Goal: Information Seeking & Learning: Check status

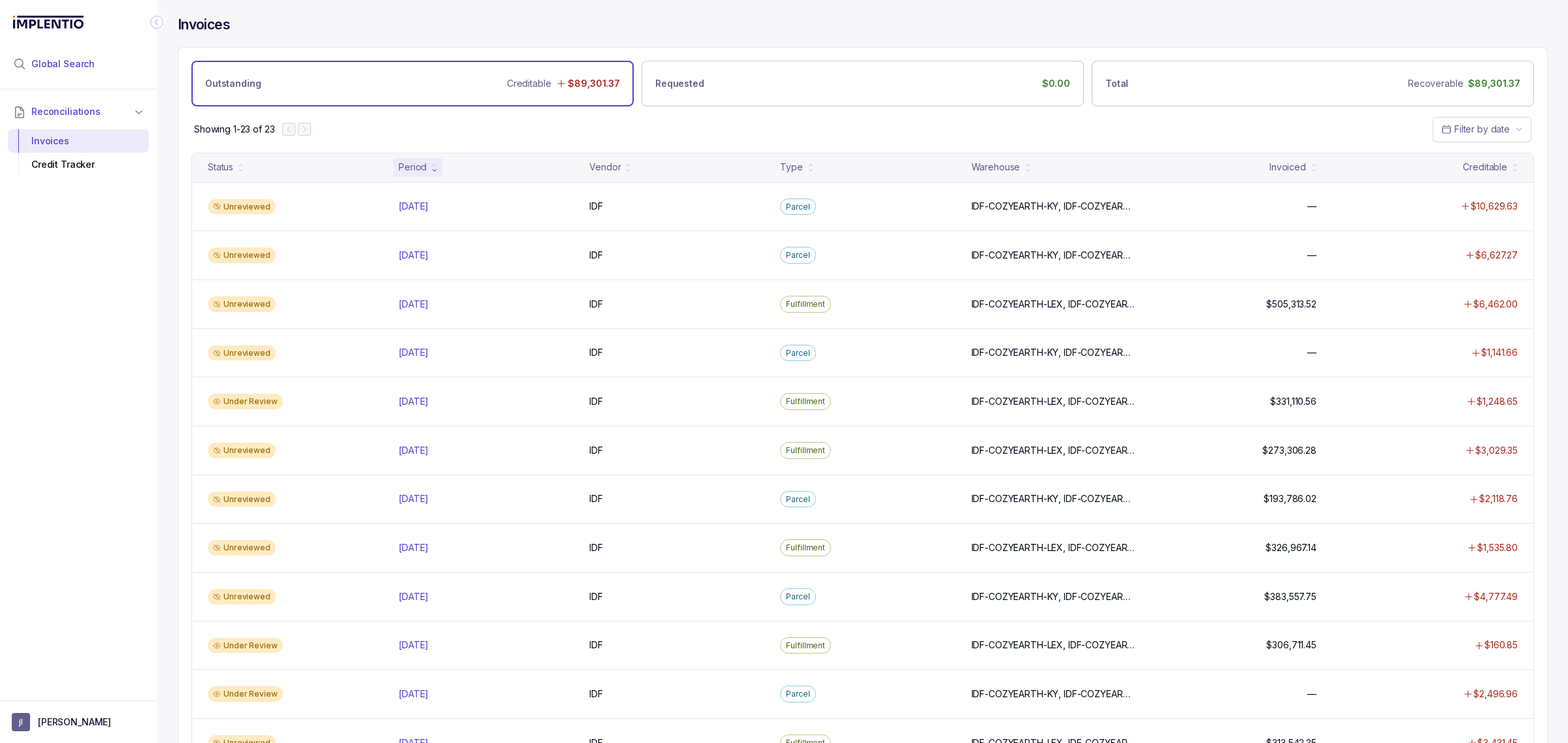
click at [79, 77] on li "Global Search" at bounding box center [78, 63] width 141 height 29
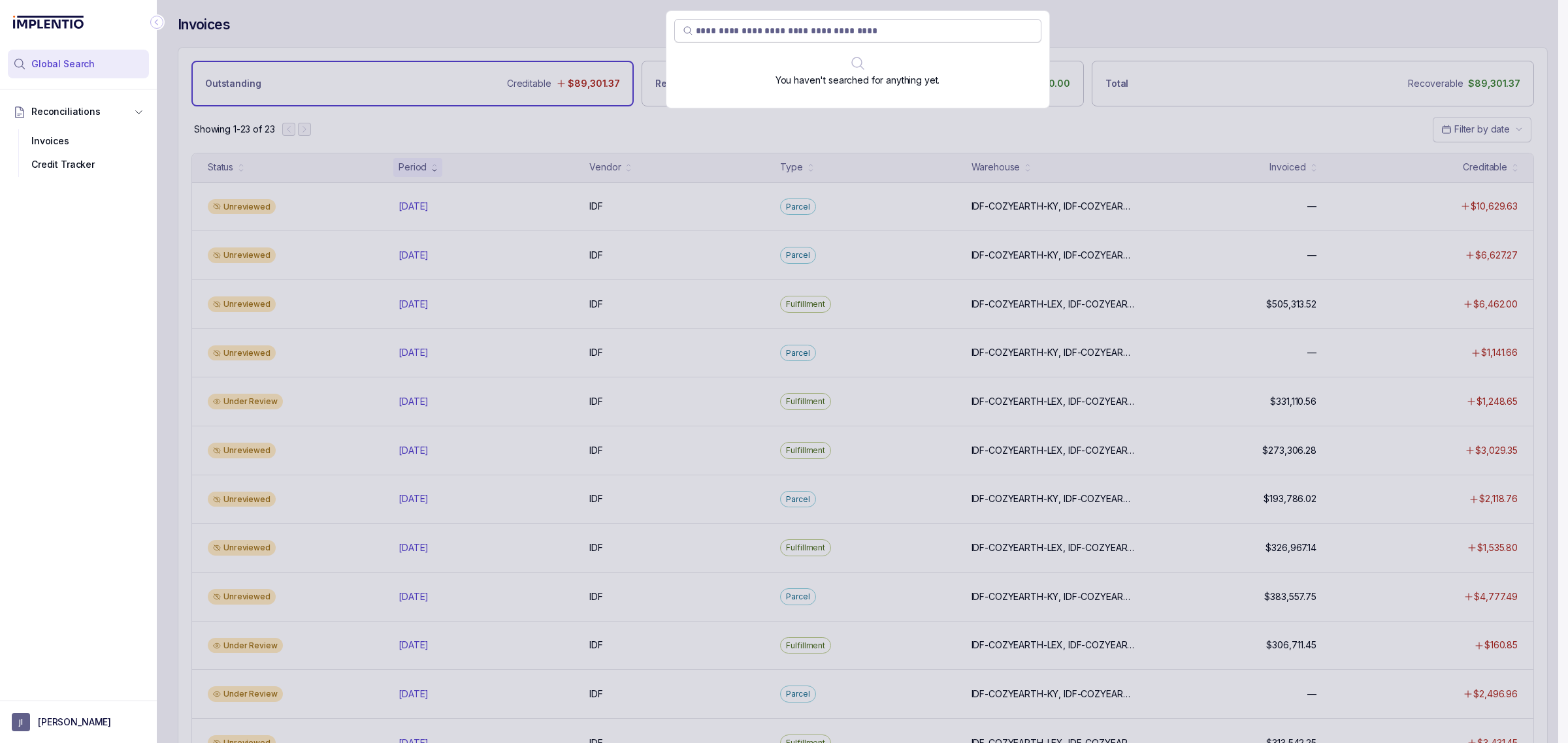
click at [733, 29] on input "search" at bounding box center [864, 30] width 337 height 13
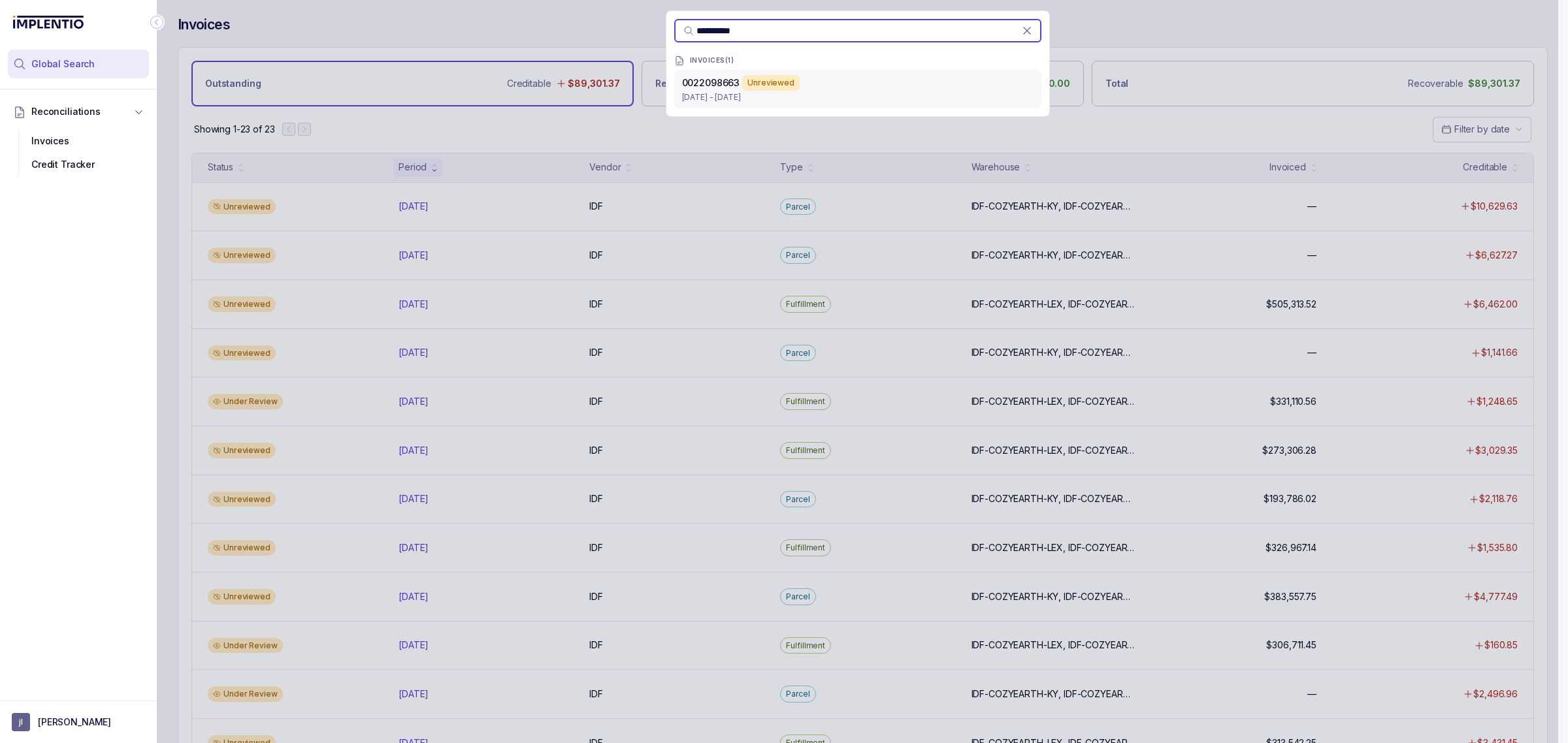
type input "**********"
click at [710, 89] on p "0022098663" at bounding box center [710, 82] width 58 height 13
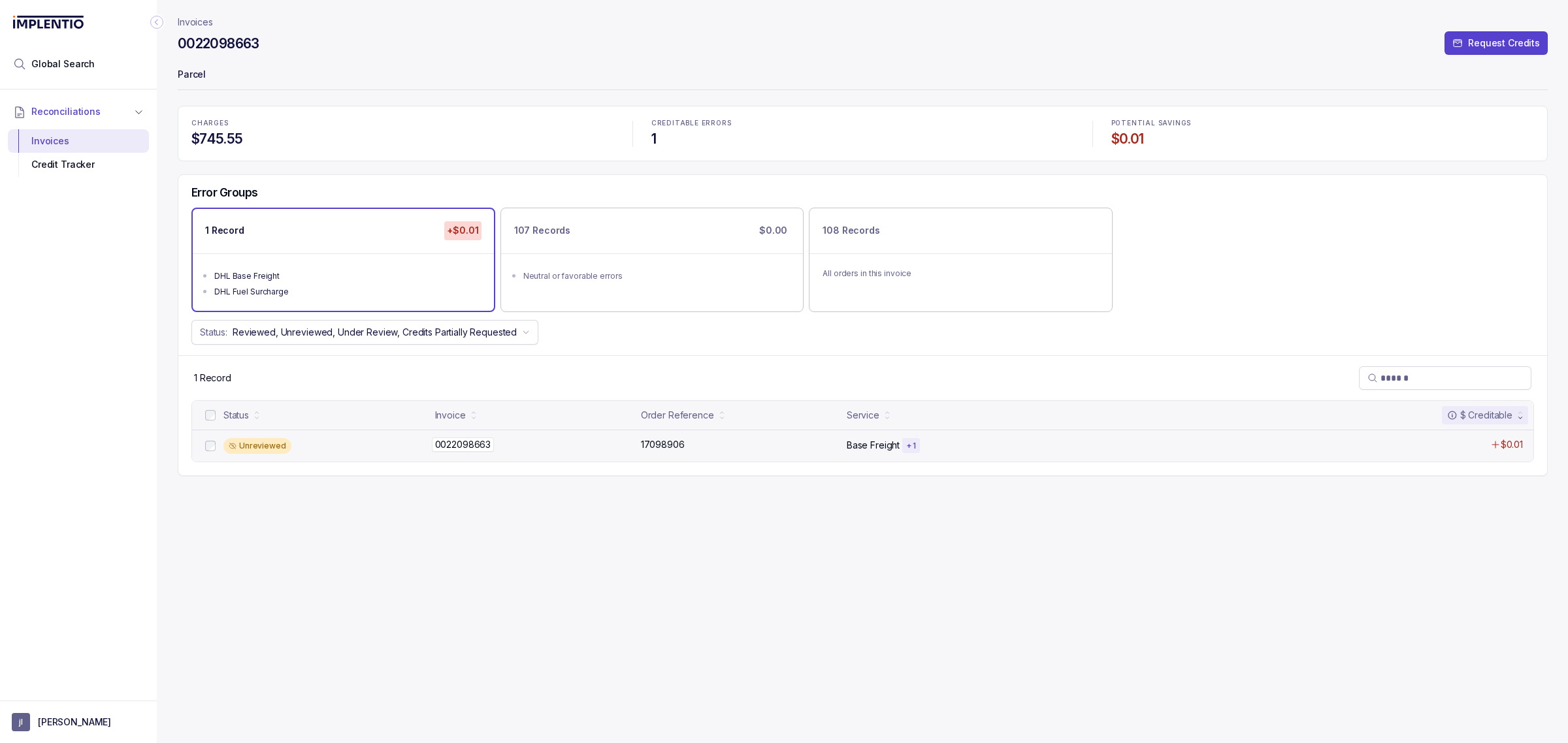
click at [466, 451] on p "0022098663" at bounding box center [463, 445] width 62 height 15
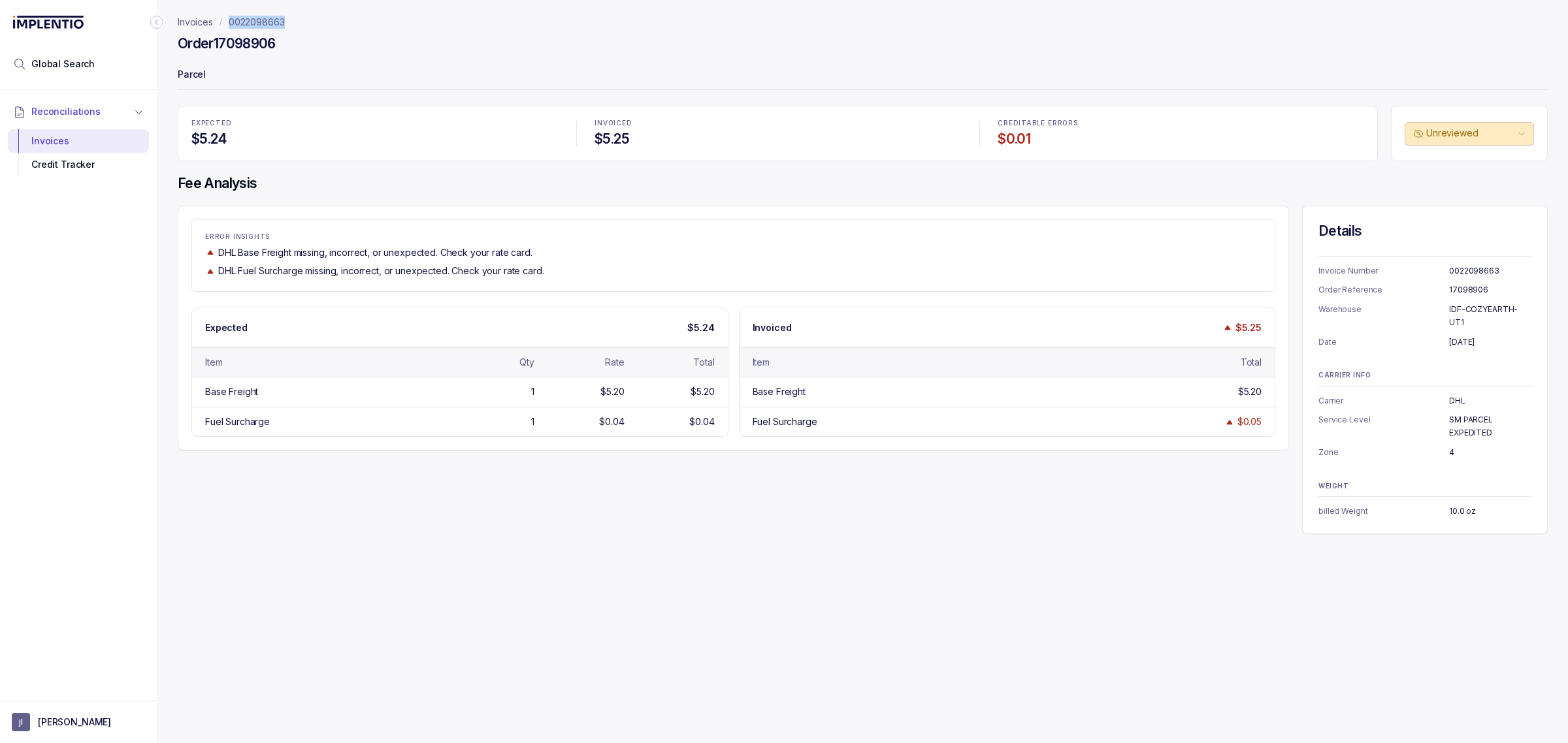
drag, startPoint x: 299, startPoint y: 20, endPoint x: 219, endPoint y: 22, distance: 80.0
click at [219, 22] on nav "Invoices 0022098663" at bounding box center [862, 22] width 1370 height 13
copy p "0022098663"
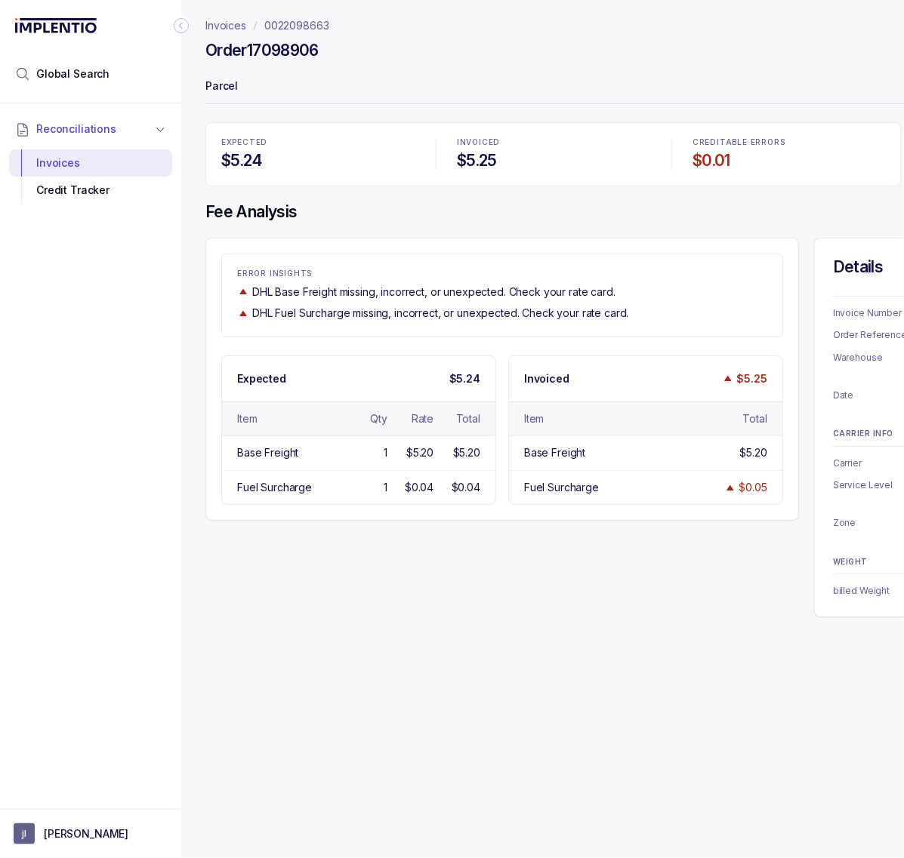
click at [183, 25] on icon "Collapse Icon" at bounding box center [181, 25] width 15 height 15
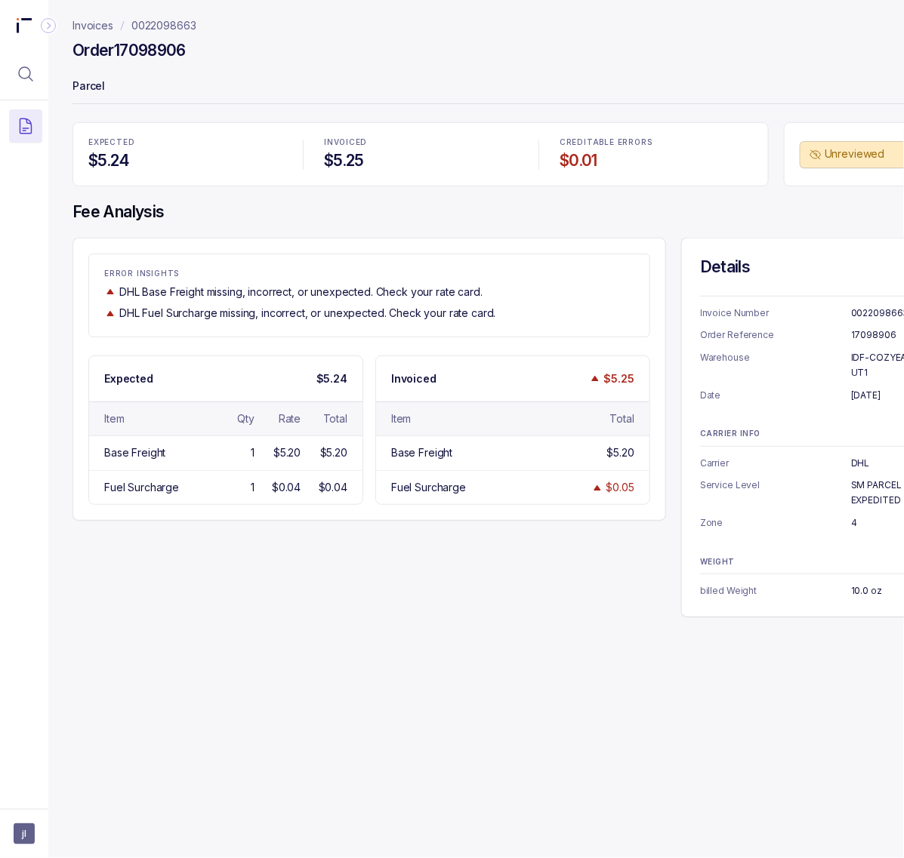
click at [176, 15] on header "Invoices 0022098663 Order 17098906 Parcel" at bounding box center [518, 61] width 892 height 122
click at [176, 28] on p "0022098663" at bounding box center [163, 25] width 65 height 15
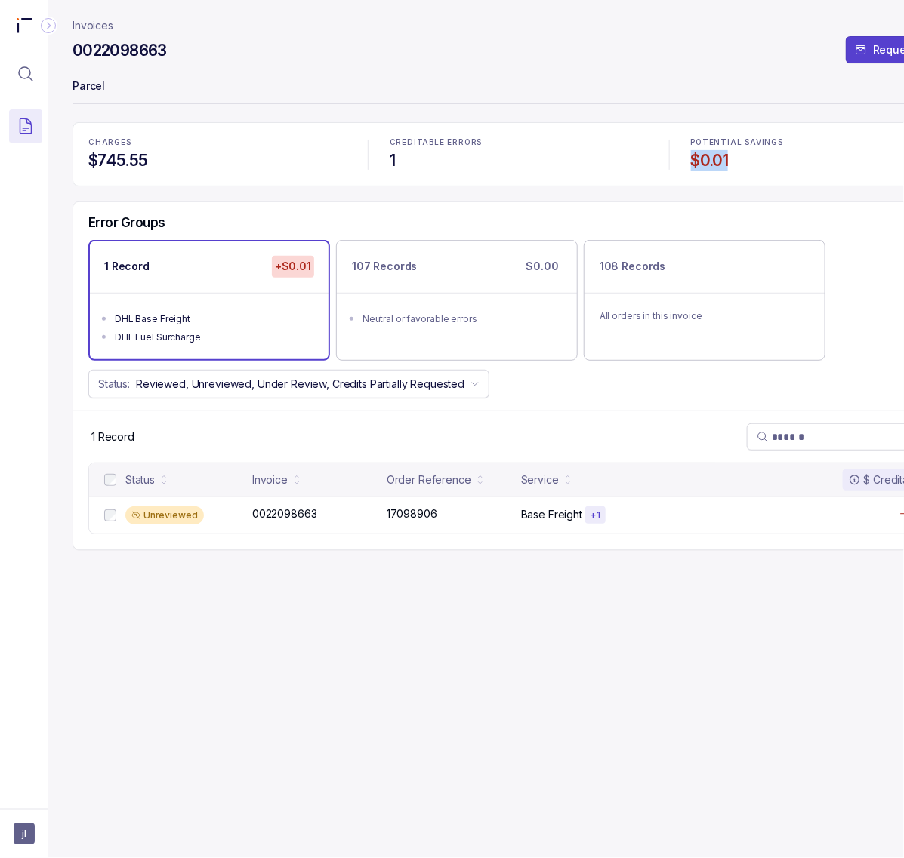
drag, startPoint x: 688, startPoint y: 160, endPoint x: 752, endPoint y: 163, distance: 63.5
click at [752, 163] on div "POTENTIAL SAVINGS $0.01" at bounding box center [820, 154] width 276 height 51
copy h4 "$0.01"
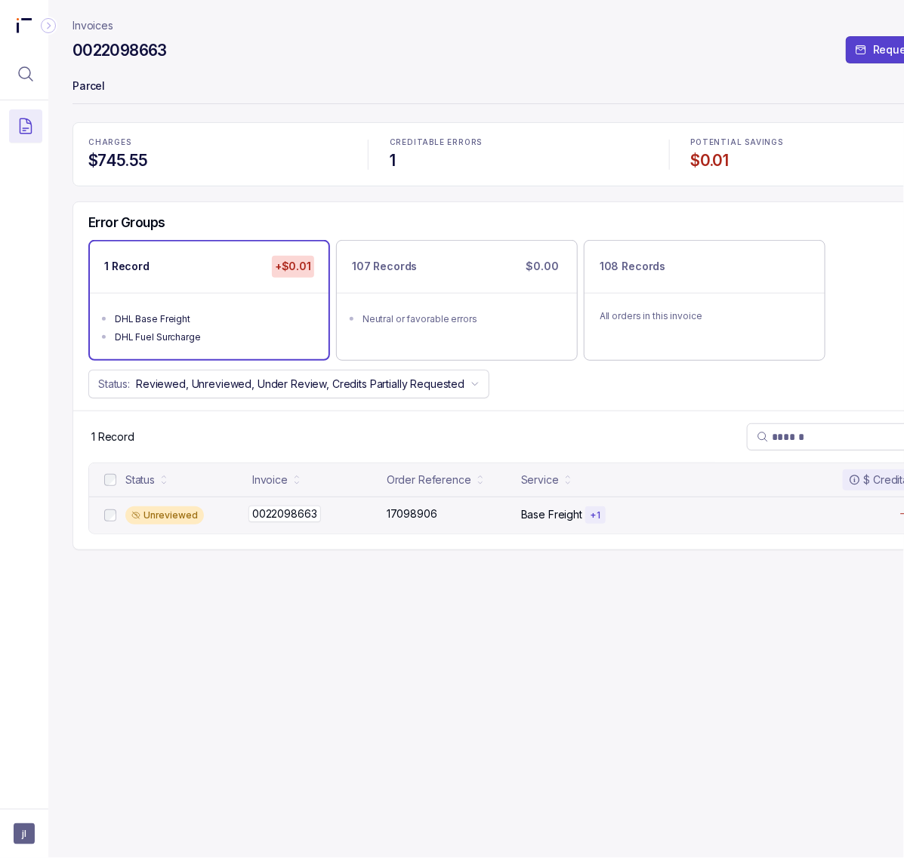
click at [281, 517] on p "0022098663" at bounding box center [284, 514] width 72 height 17
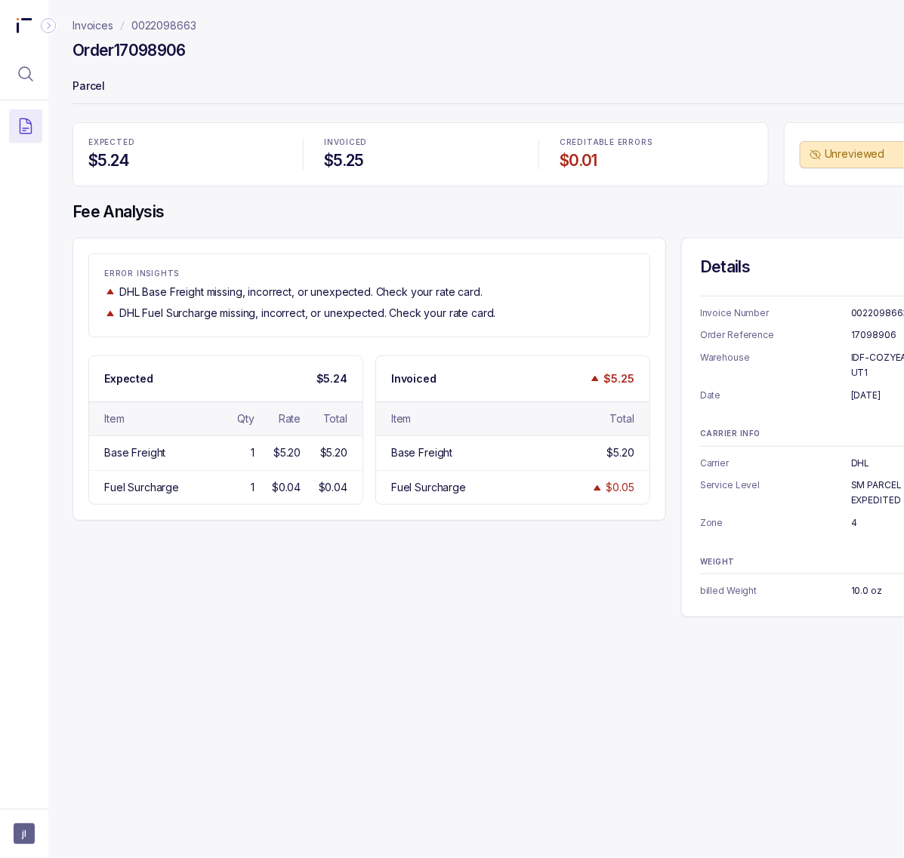
click at [541, 63] on div "Order 17098906" at bounding box center [518, 52] width 892 height 27
click at [30, 77] on icon "Menu Icon Button MagnifyingGlassIcon" at bounding box center [26, 74] width 18 height 18
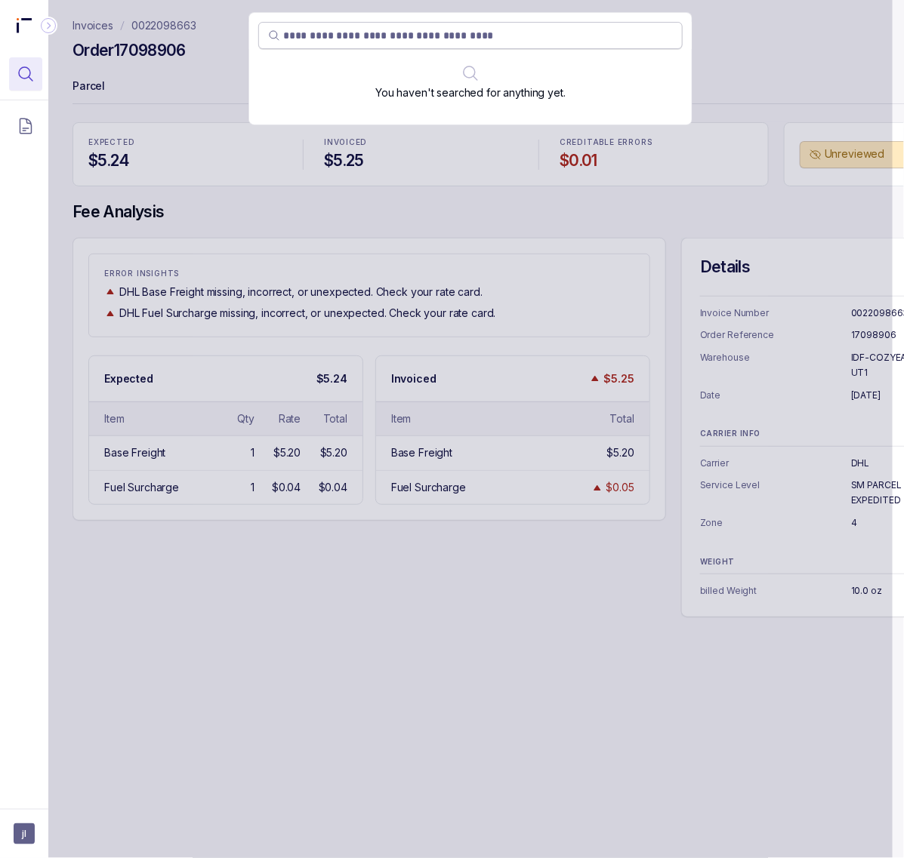
click at [336, 35] on input "search" at bounding box center [478, 35] width 390 height 15
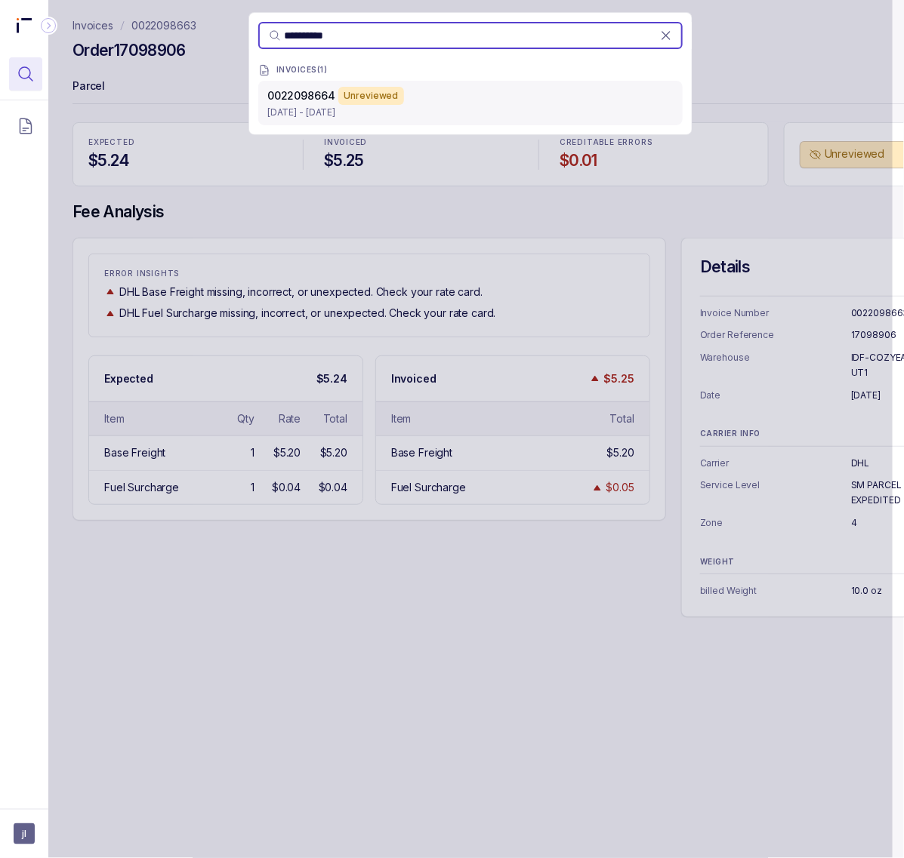
type input "**********"
click at [288, 107] on p "[DATE] - [DATE]" at bounding box center [470, 112] width 406 height 15
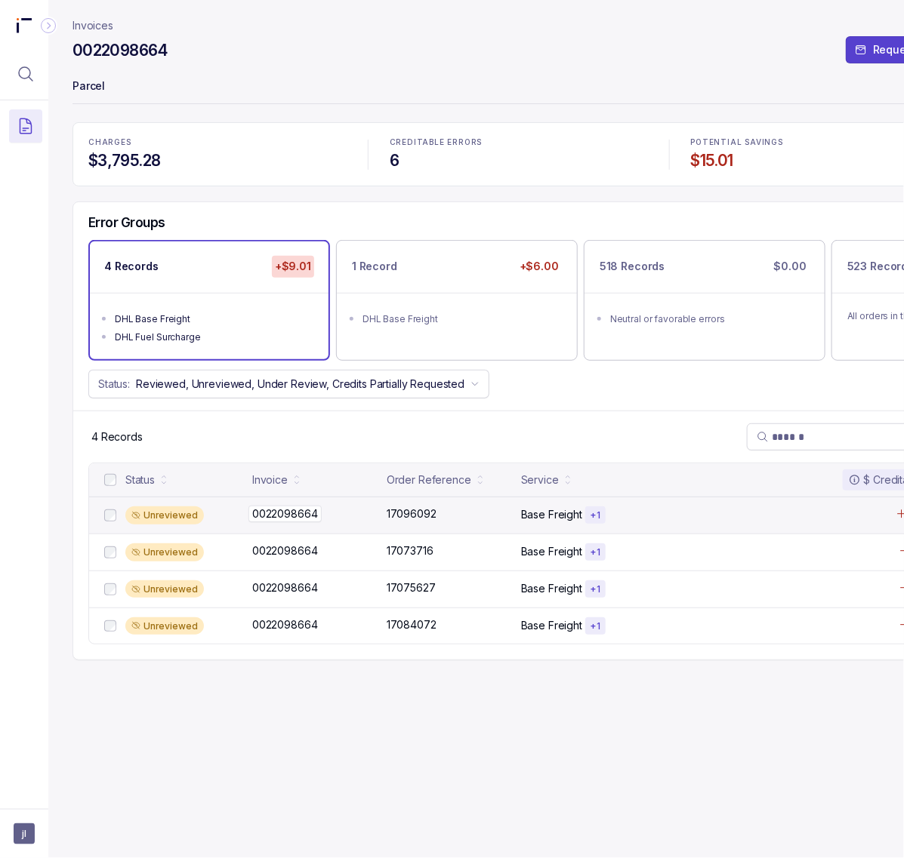
click at [292, 513] on p "0022098664" at bounding box center [284, 514] width 73 height 17
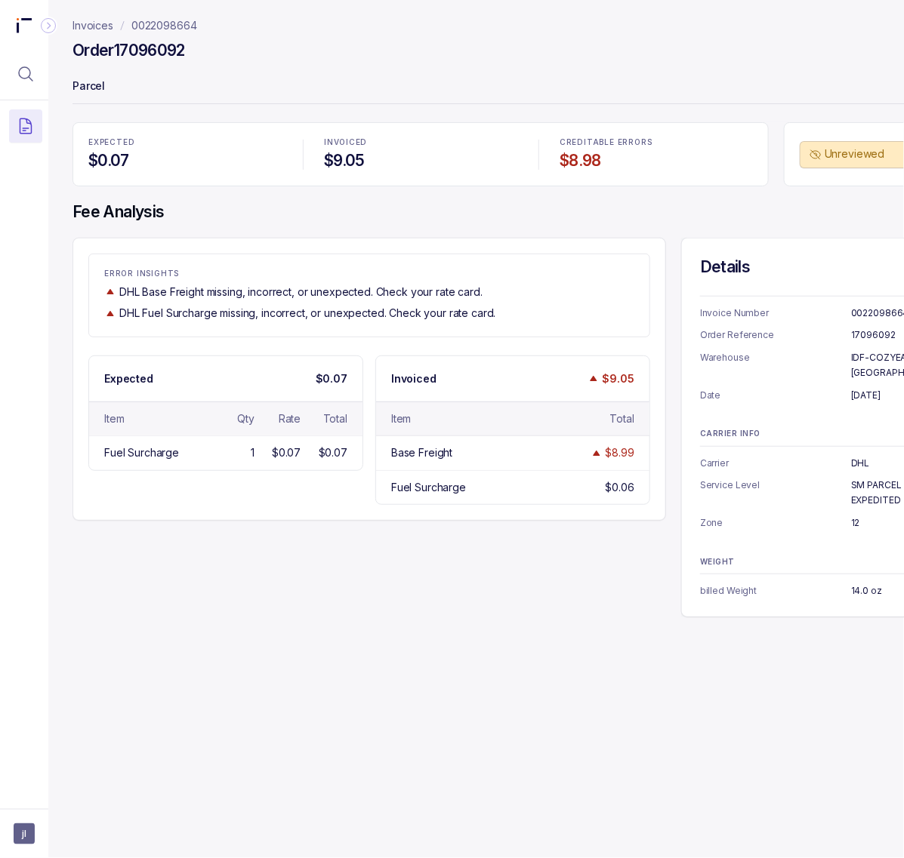
drag, startPoint x: 217, startPoint y: 31, endPoint x: 209, endPoint y: 30, distance: 7.6
click at [209, 30] on nav "Invoices 0022098664" at bounding box center [518, 25] width 892 height 15
click at [870, 311] on p "0022098664" at bounding box center [898, 313] width 95 height 15
copy p "0022098664"
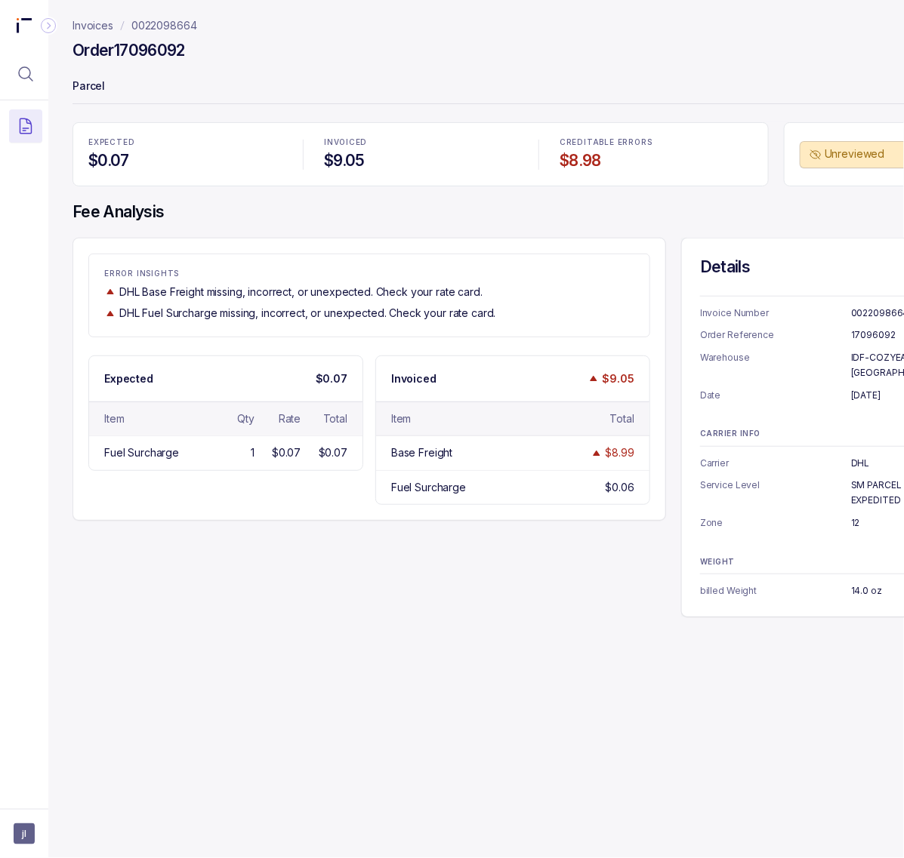
click at [155, 53] on h4 "Order 17096092" at bounding box center [128, 50] width 112 height 21
copy h4 "17096092"
click at [864, 388] on p "[DATE]" at bounding box center [898, 395] width 95 height 15
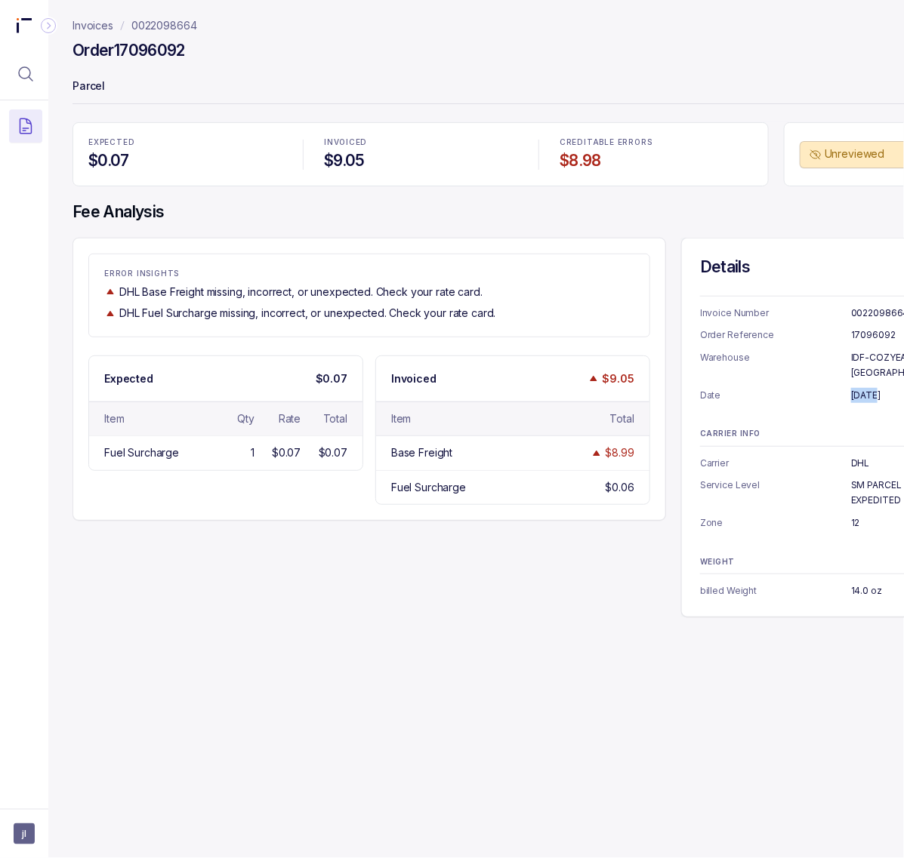
click at [864, 388] on p "[DATE]" at bounding box center [898, 395] width 95 height 15
copy p "[DATE]"
click at [857, 456] on p "DHL" at bounding box center [898, 463] width 95 height 15
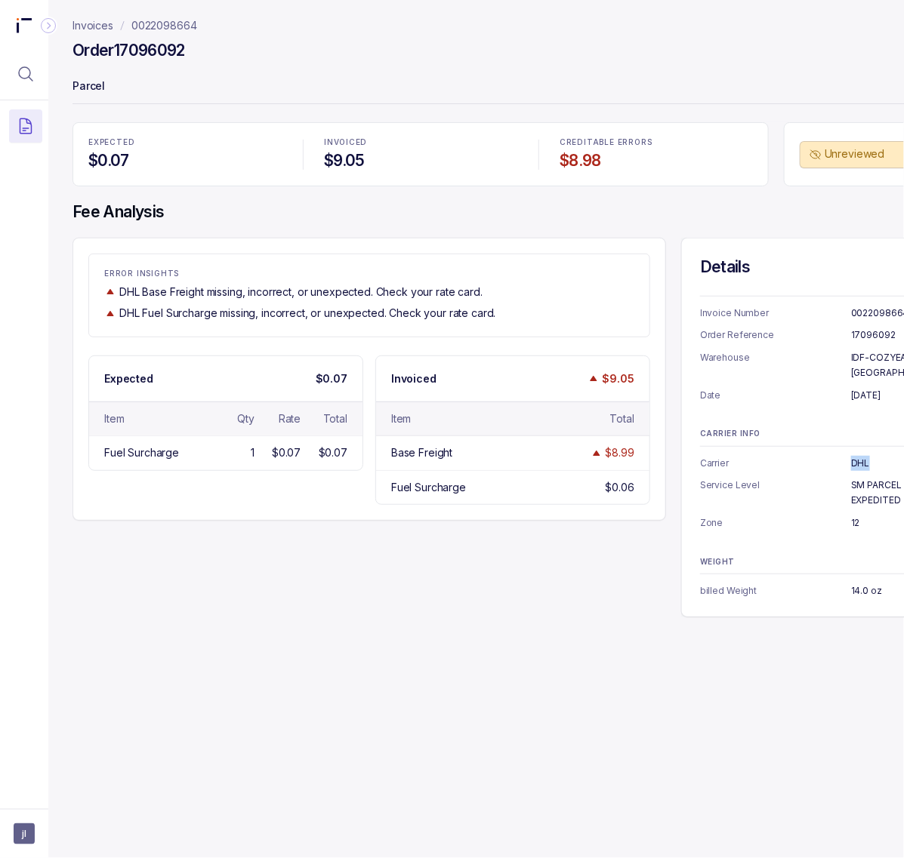
copy p "DHL"
click at [883, 353] on p "IDF-COZYEARTH-[GEOGRAPHIC_DATA]" at bounding box center [898, 364] width 95 height 29
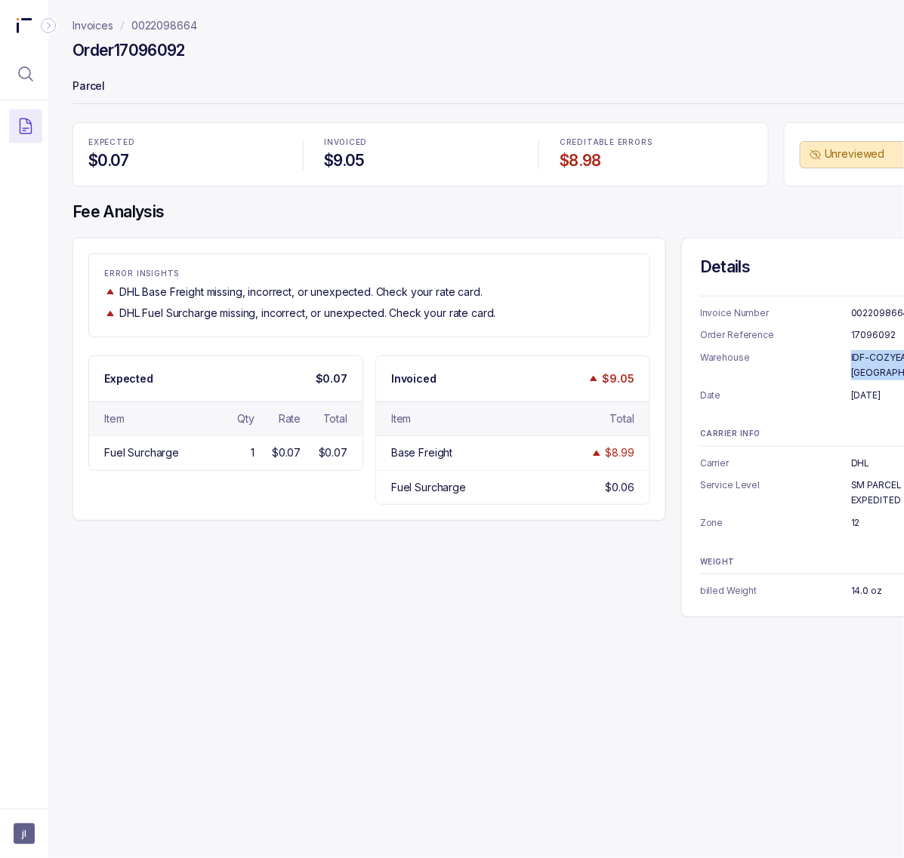
copy p "IDF-COZYEARTH-[GEOGRAPHIC_DATA]"
click at [863, 478] on p "SM PARCEL EXPEDITED" at bounding box center [898, 492] width 95 height 29
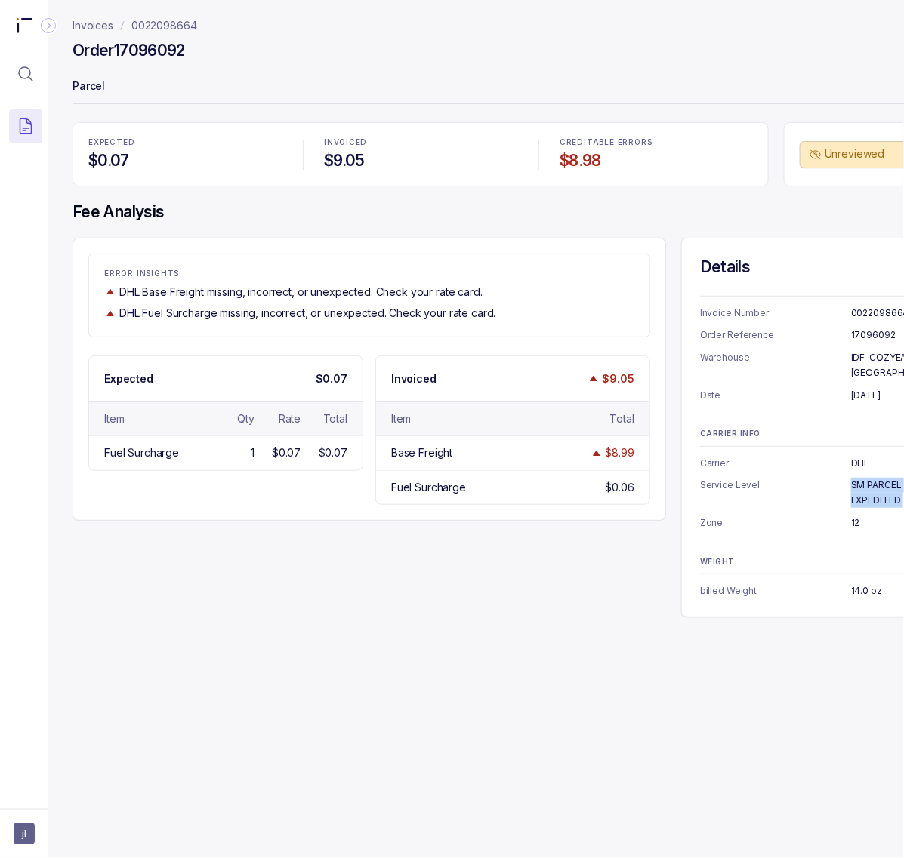
copy p "SM PARCEL EXPEDITED"
click at [855, 516] on p "12" at bounding box center [898, 523] width 95 height 15
copy p "12"
click at [870, 584] on p "14.0 oz" at bounding box center [898, 591] width 95 height 15
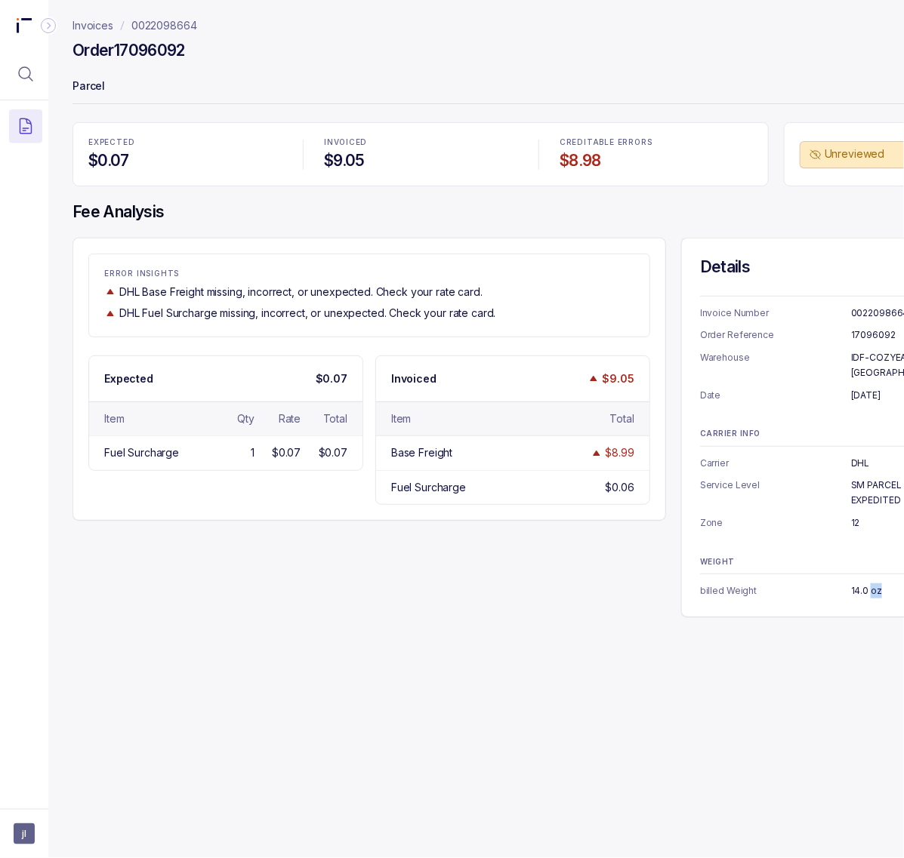
click at [870, 584] on p "14.0 oz" at bounding box center [898, 591] width 95 height 15
copy p "14.0 oz"
click at [183, 21] on p "0022098664" at bounding box center [164, 25] width 66 height 15
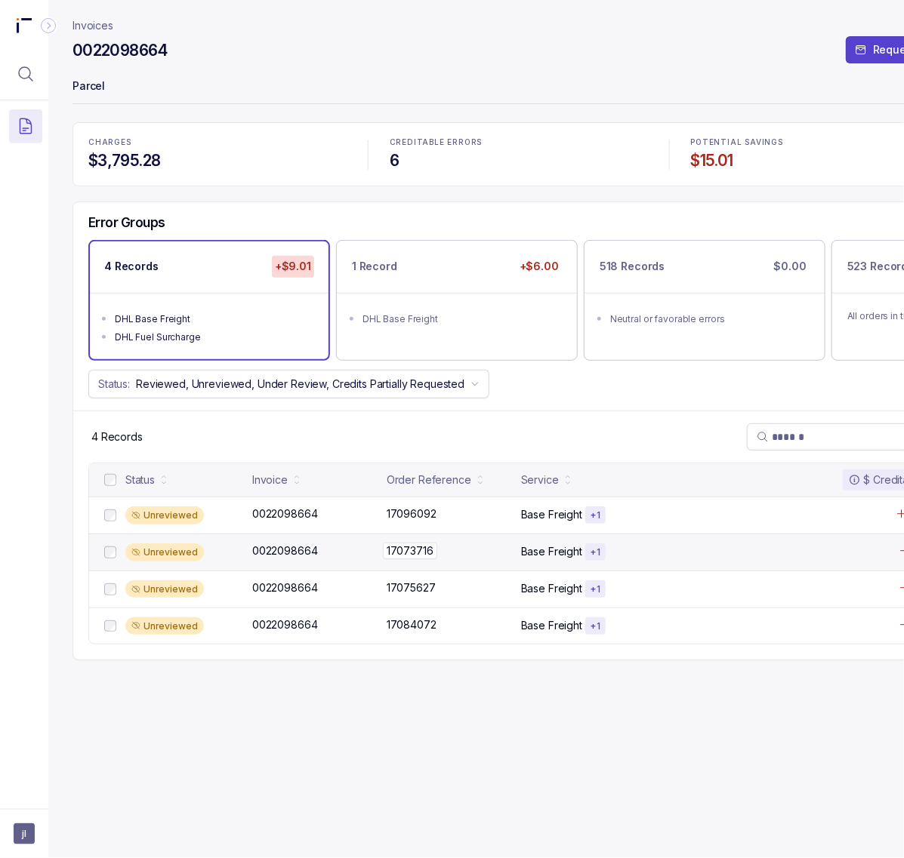
click at [415, 557] on p "17073716" at bounding box center [410, 551] width 54 height 17
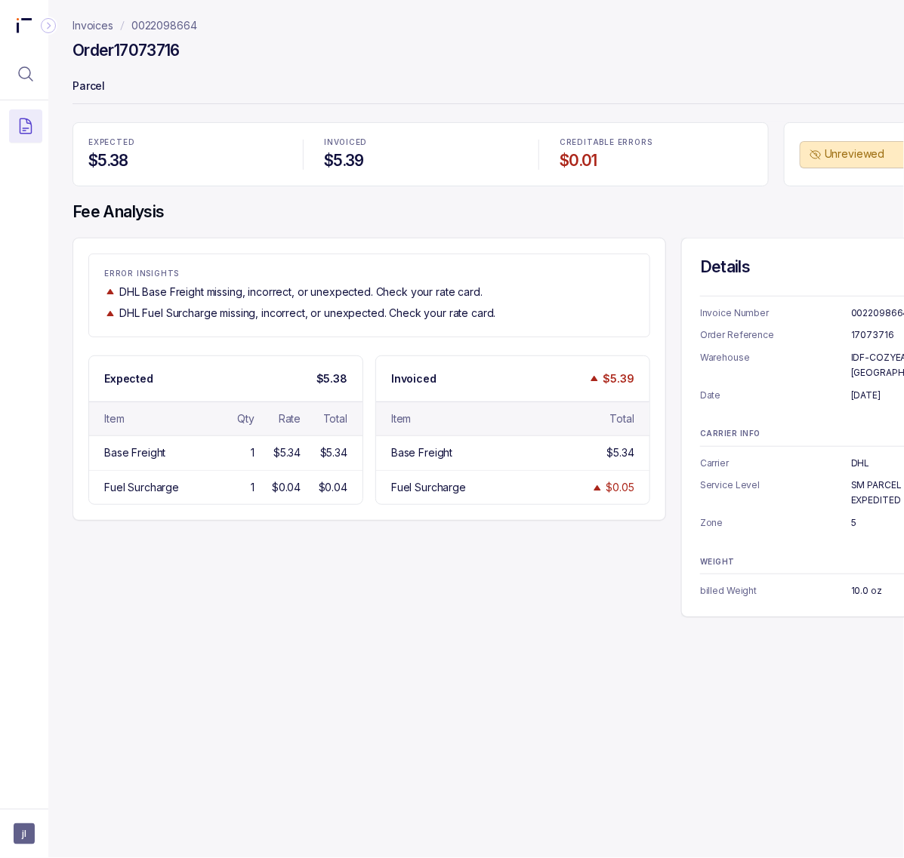
click at [175, 26] on p "0022098664" at bounding box center [164, 25] width 66 height 15
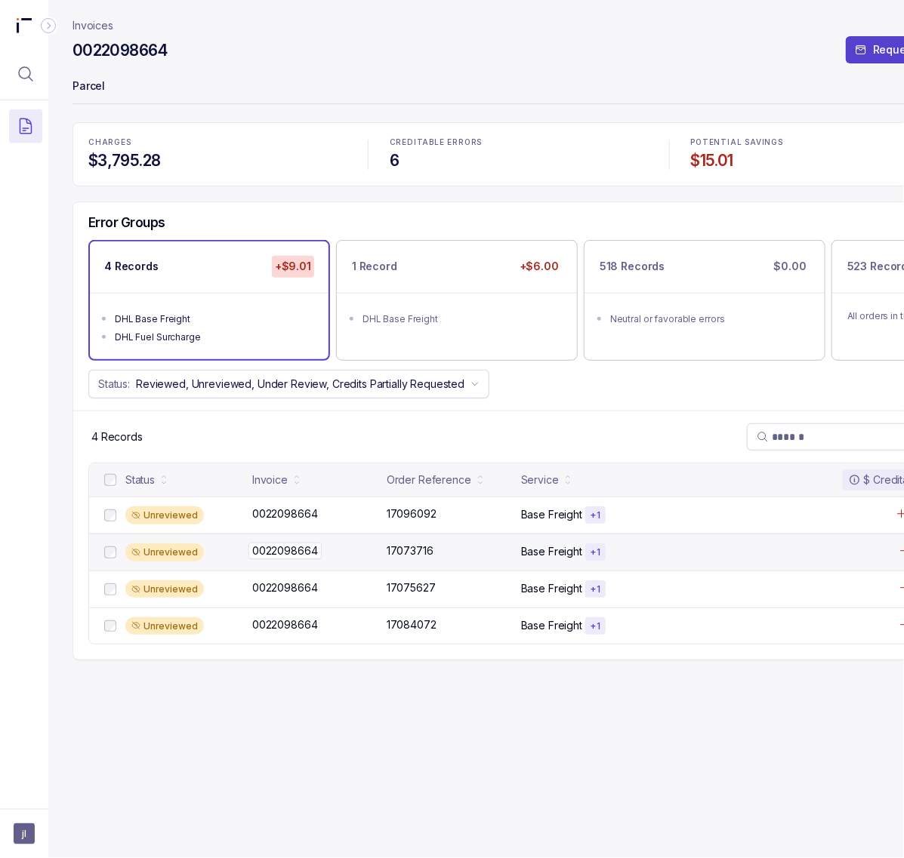
click at [310, 555] on p "0022098664" at bounding box center [284, 551] width 73 height 17
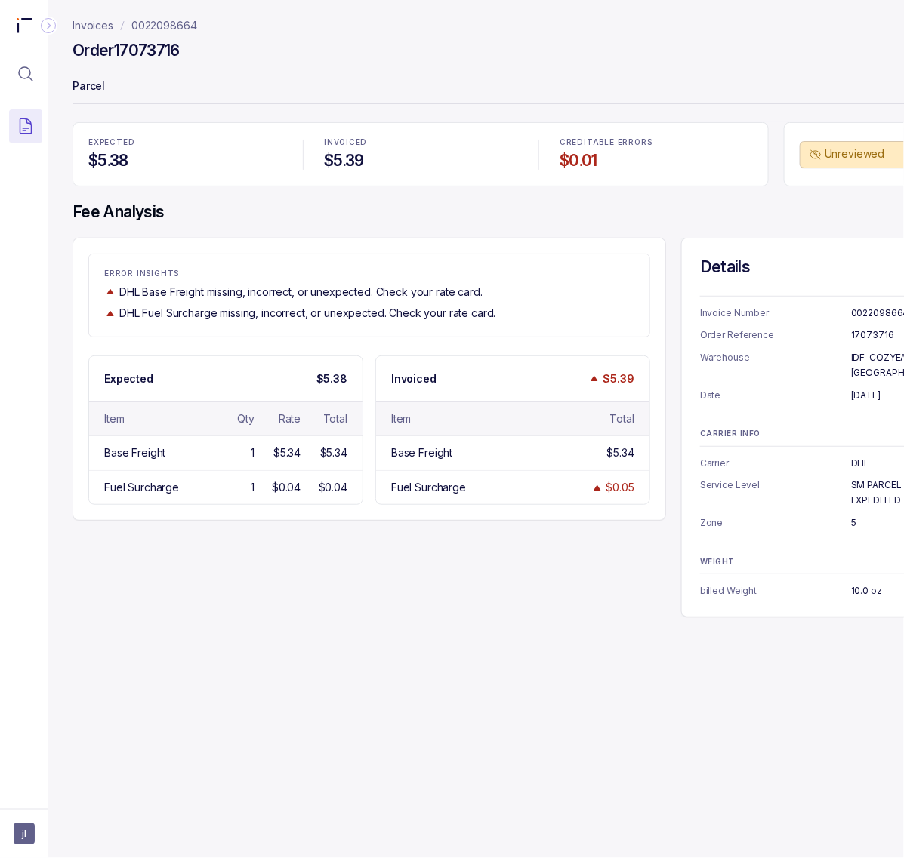
click at [159, 59] on h4 "Order 17073716" at bounding box center [125, 50] width 107 height 21
click at [159, 54] on h4 "Order 17073716" at bounding box center [125, 50] width 107 height 21
click at [870, 388] on p "[DATE]" at bounding box center [898, 395] width 95 height 15
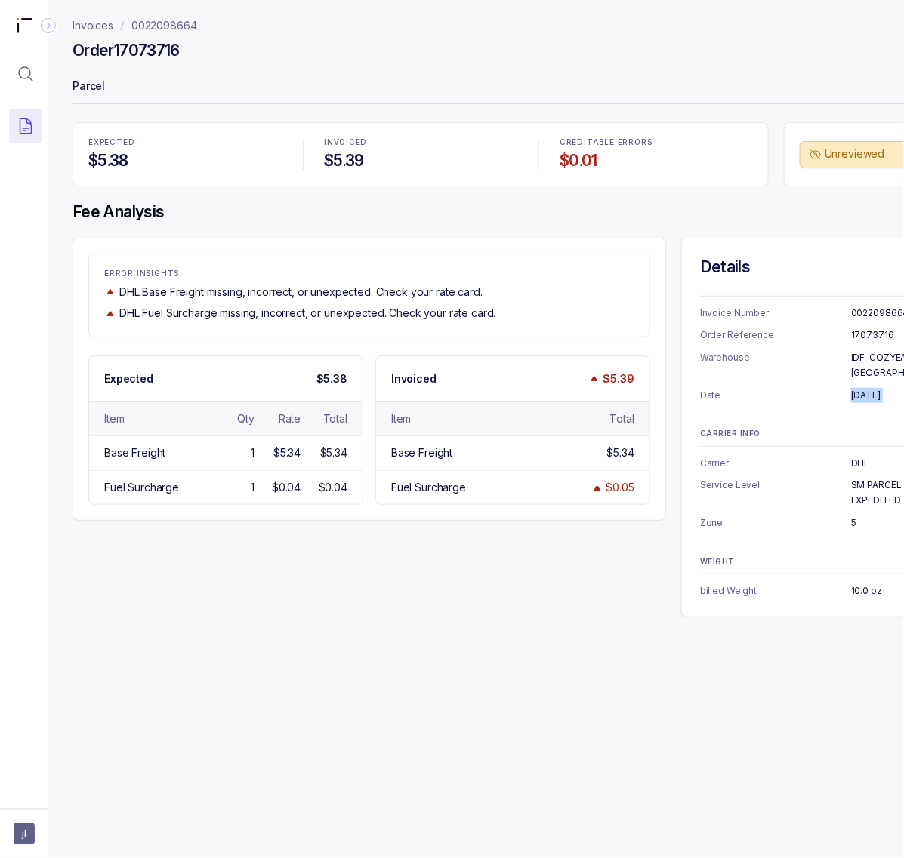
click at [870, 388] on p "[DATE]" at bounding box center [898, 395] width 95 height 15
click at [859, 362] on p "IDF-COZYEARTH-[GEOGRAPHIC_DATA]" at bounding box center [898, 364] width 95 height 29
click at [857, 456] on p "DHL" at bounding box center [898, 463] width 95 height 15
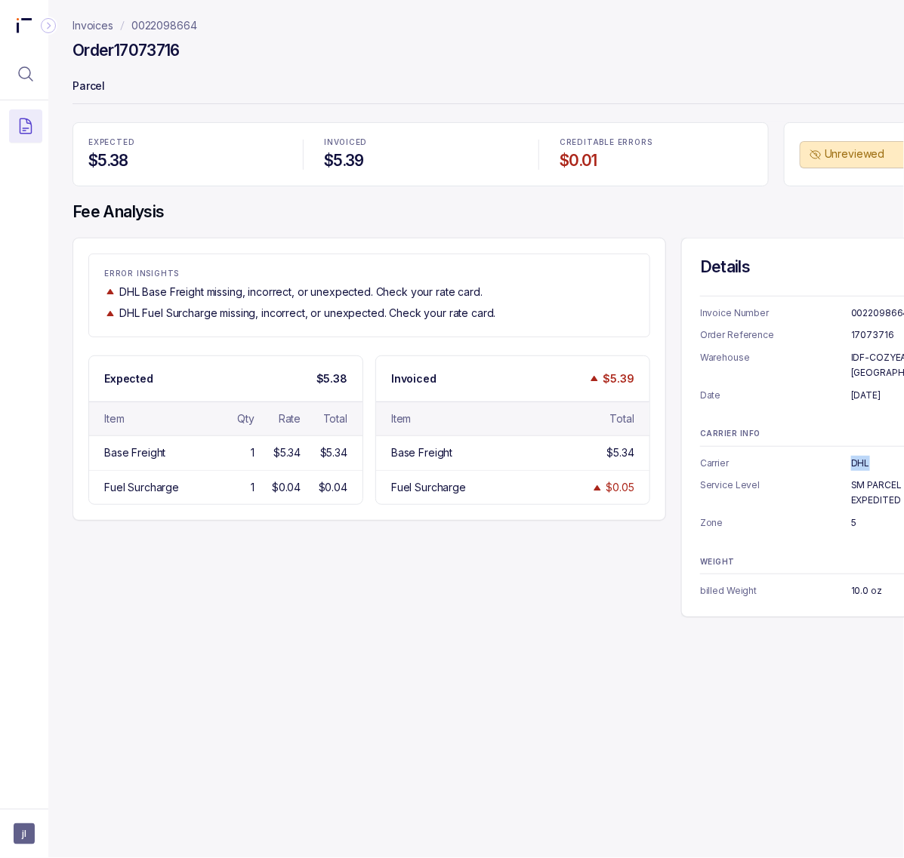
click at [857, 456] on p "DHL" at bounding box center [898, 463] width 95 height 15
click at [881, 478] on p "SM PARCEL EXPEDITED" at bounding box center [898, 492] width 95 height 29
click at [854, 516] on p "5" at bounding box center [898, 523] width 95 height 15
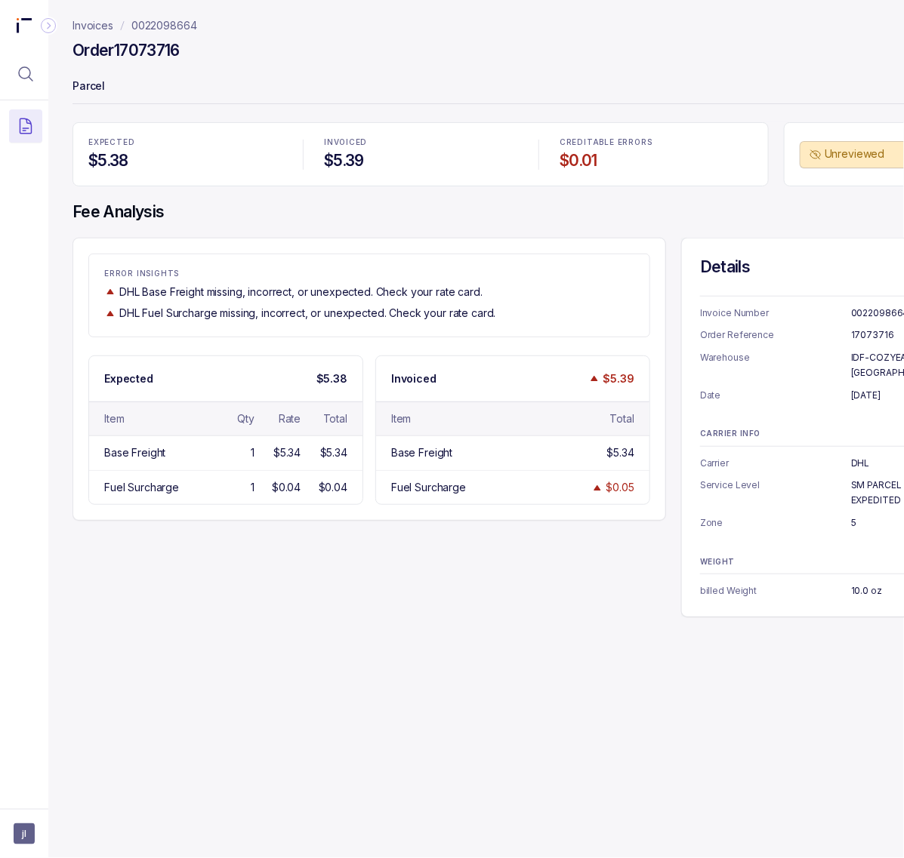
click at [854, 516] on p "5" at bounding box center [898, 523] width 95 height 15
click at [853, 516] on p "5" at bounding box center [898, 523] width 95 height 15
click at [858, 584] on p "10.0 oz" at bounding box center [898, 591] width 95 height 15
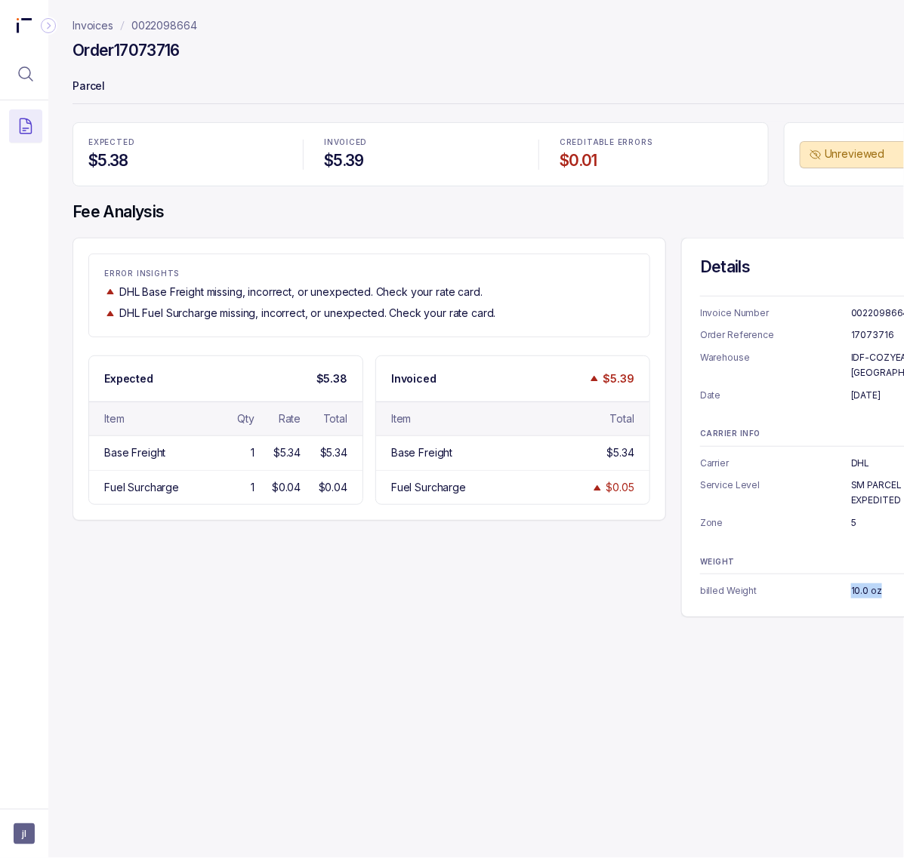
click at [858, 584] on p "10.0 oz" at bounding box center [898, 591] width 95 height 15
click at [156, 23] on p "0022098664" at bounding box center [164, 25] width 66 height 15
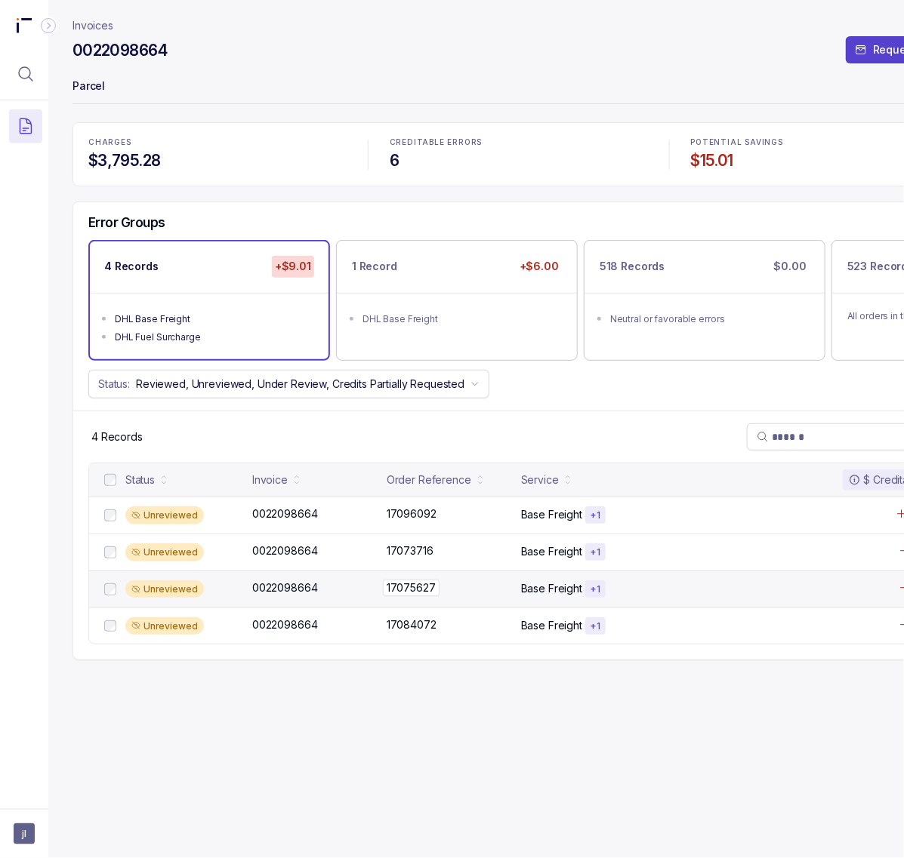
click at [404, 593] on p "17075627" at bounding box center [411, 588] width 57 height 17
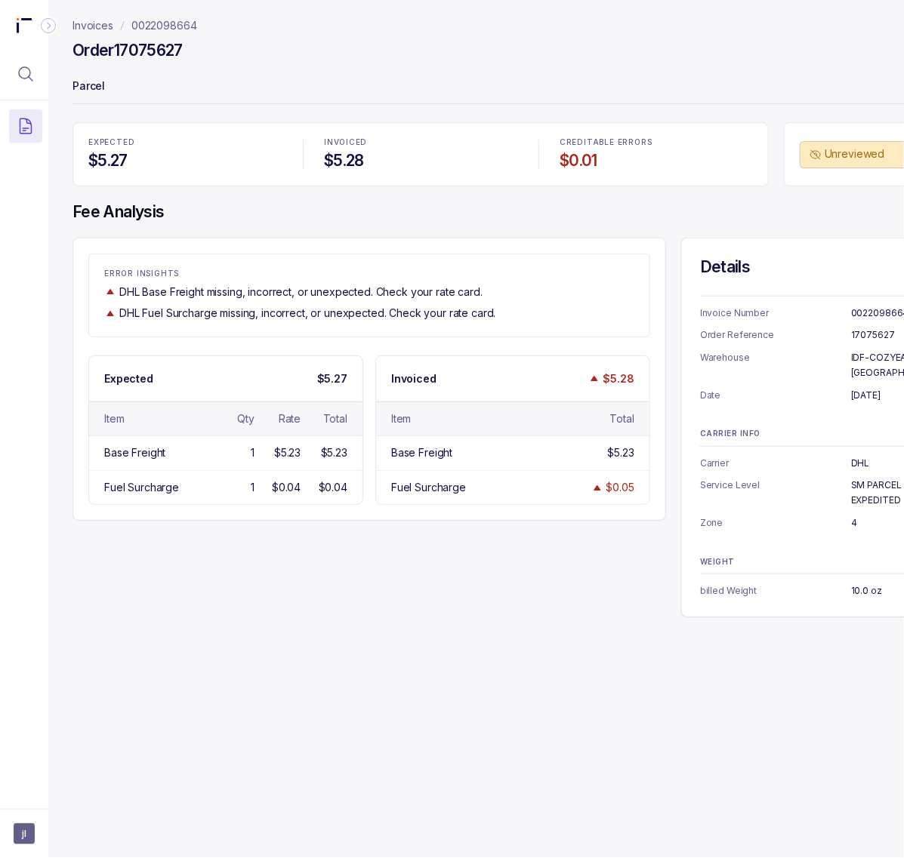
click at [161, 57] on h4 "Order 17075627" at bounding box center [127, 50] width 110 height 21
click at [866, 360] on p "IDF-COZYEARTH-[GEOGRAPHIC_DATA]" at bounding box center [898, 364] width 95 height 29
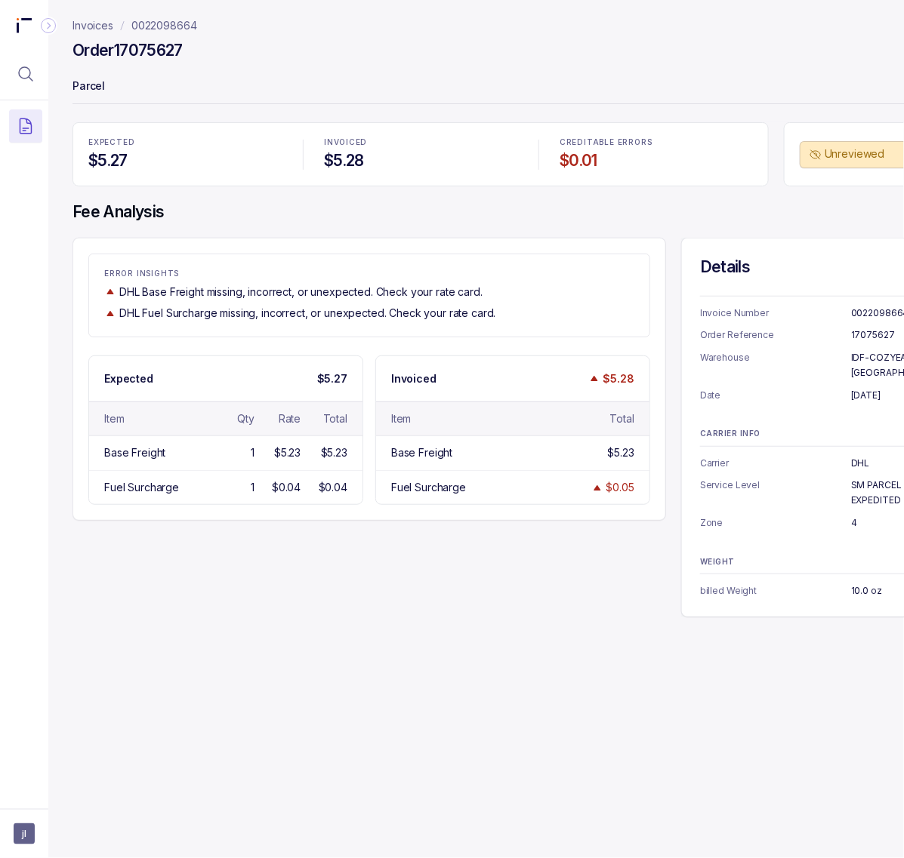
click at [870, 478] on p "SM PARCEL EXPEDITED" at bounding box center [898, 492] width 95 height 29
click at [855, 516] on p "4" at bounding box center [898, 523] width 95 height 15
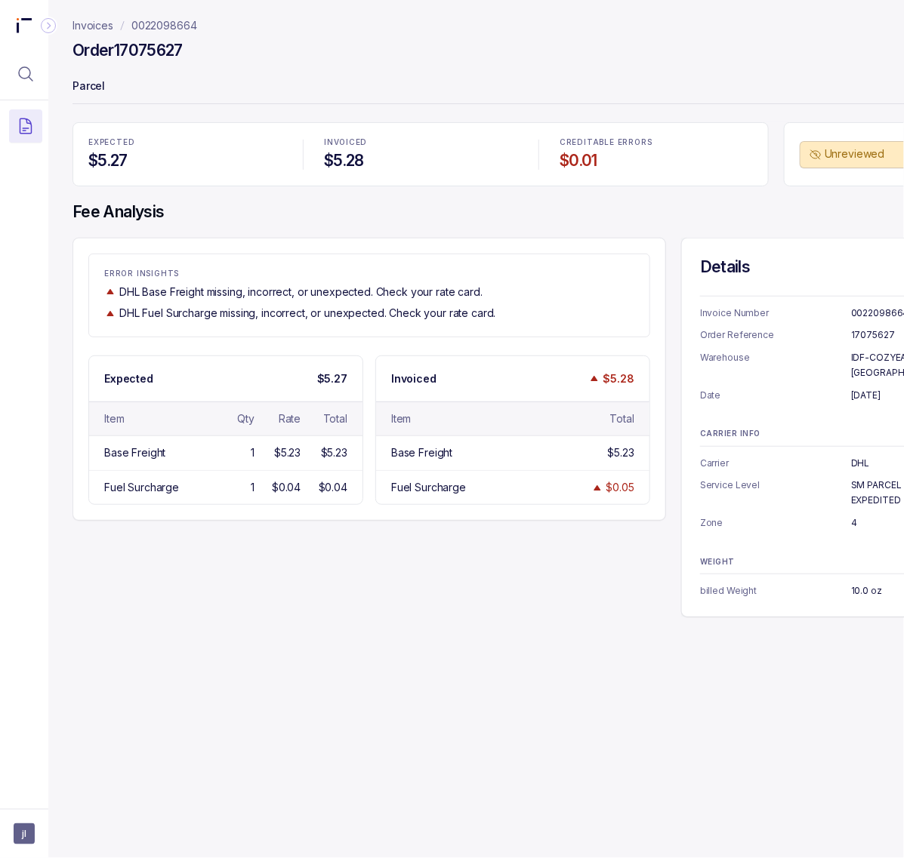
click at [852, 516] on p "4" at bounding box center [898, 523] width 95 height 15
click at [870, 584] on p "10.0 oz" at bounding box center [898, 591] width 95 height 15
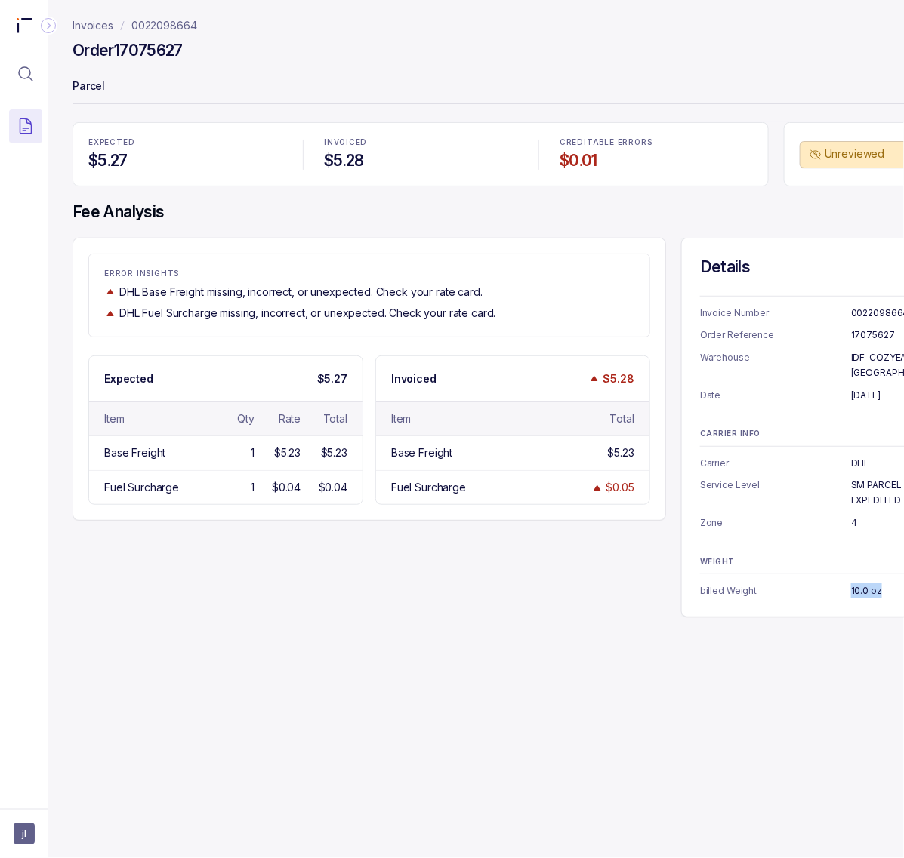
click at [167, 31] on p "0022098664" at bounding box center [164, 25] width 66 height 15
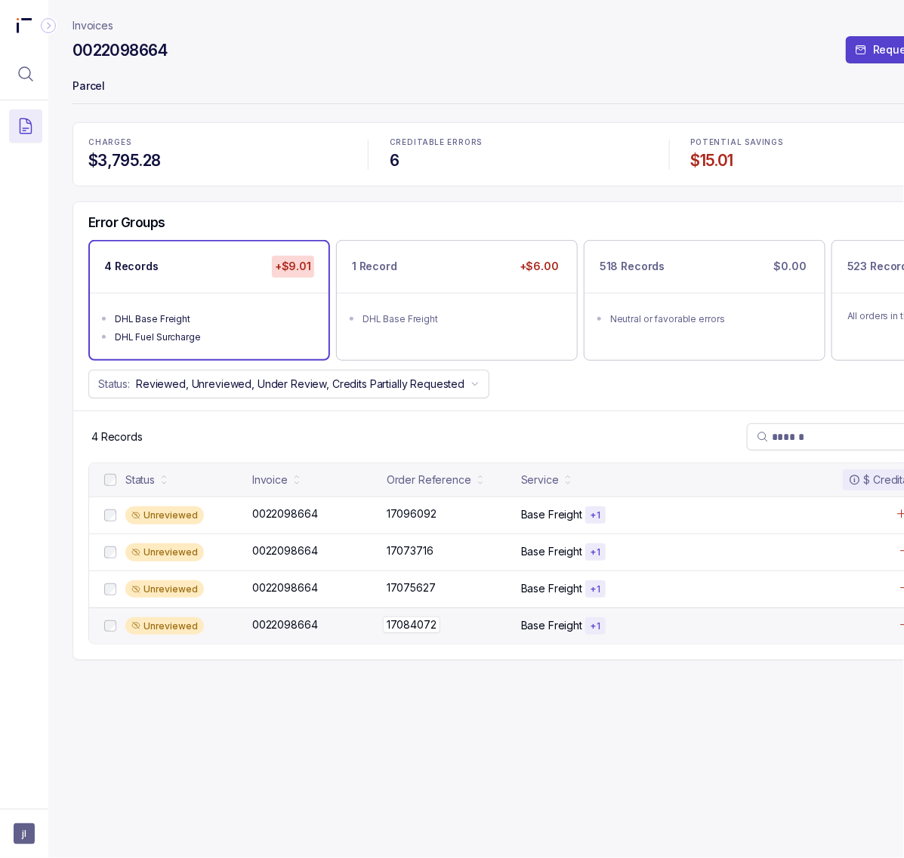
click at [409, 633] on p "17084072" at bounding box center [411, 625] width 57 height 17
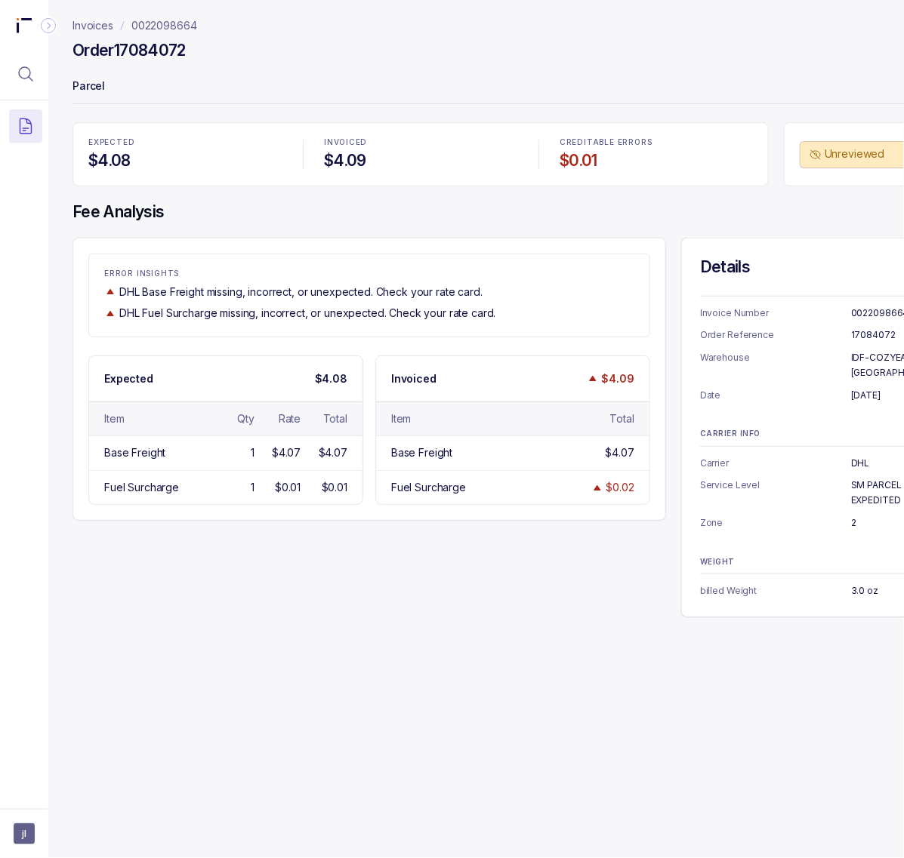
click at [171, 58] on h4 "Order 17084072" at bounding box center [128, 50] width 113 height 21
click at [885, 357] on p "IDF-COZYEARTH-[GEOGRAPHIC_DATA]" at bounding box center [898, 364] width 95 height 29
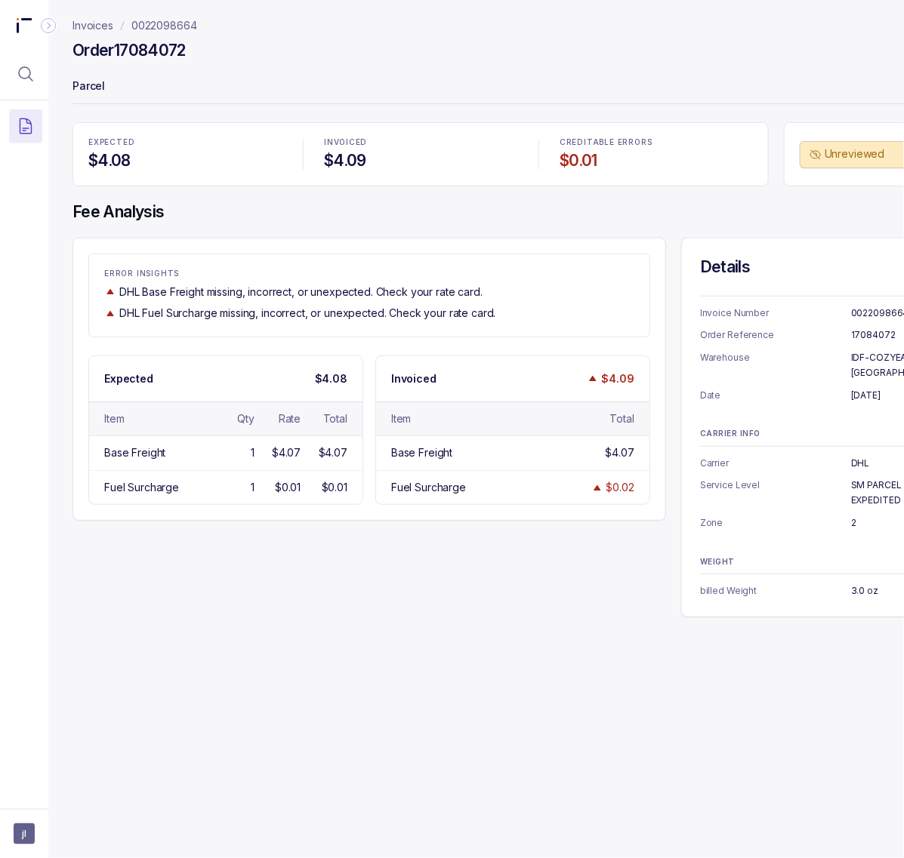
click at [878, 478] on p "SM PARCEL EXPEDITED" at bounding box center [898, 492] width 95 height 29
click at [853, 516] on p "2" at bounding box center [898, 523] width 95 height 15
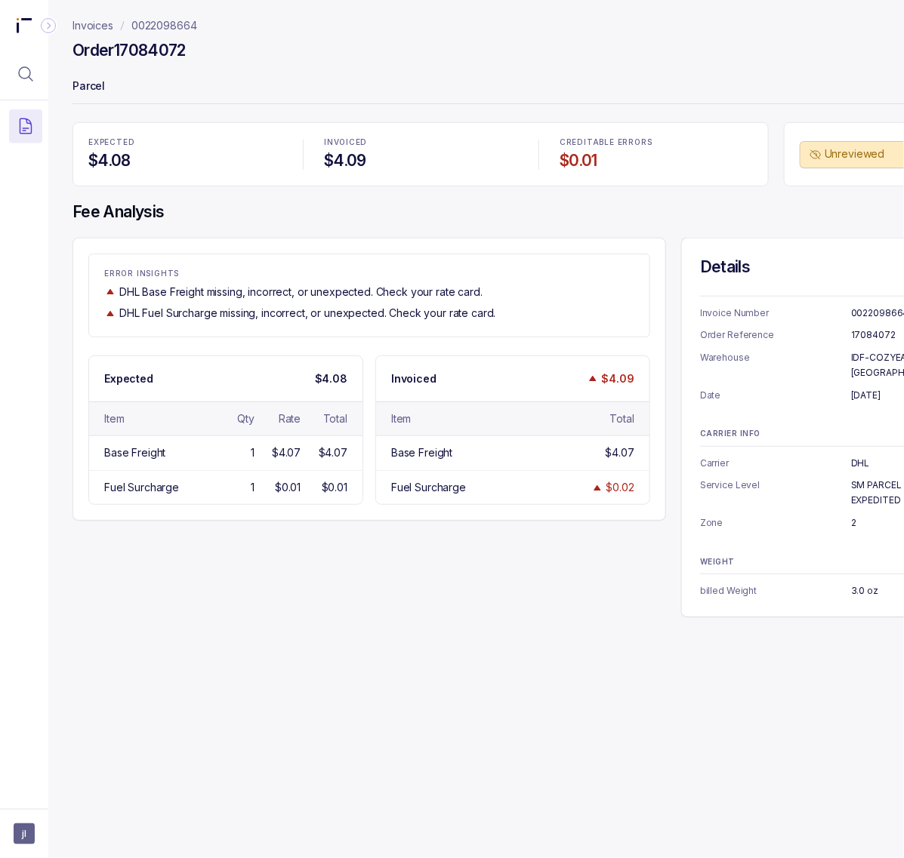
click at [859, 584] on p "3.0 oz" at bounding box center [898, 591] width 95 height 15
click at [178, 20] on p "0022098664" at bounding box center [164, 25] width 66 height 15
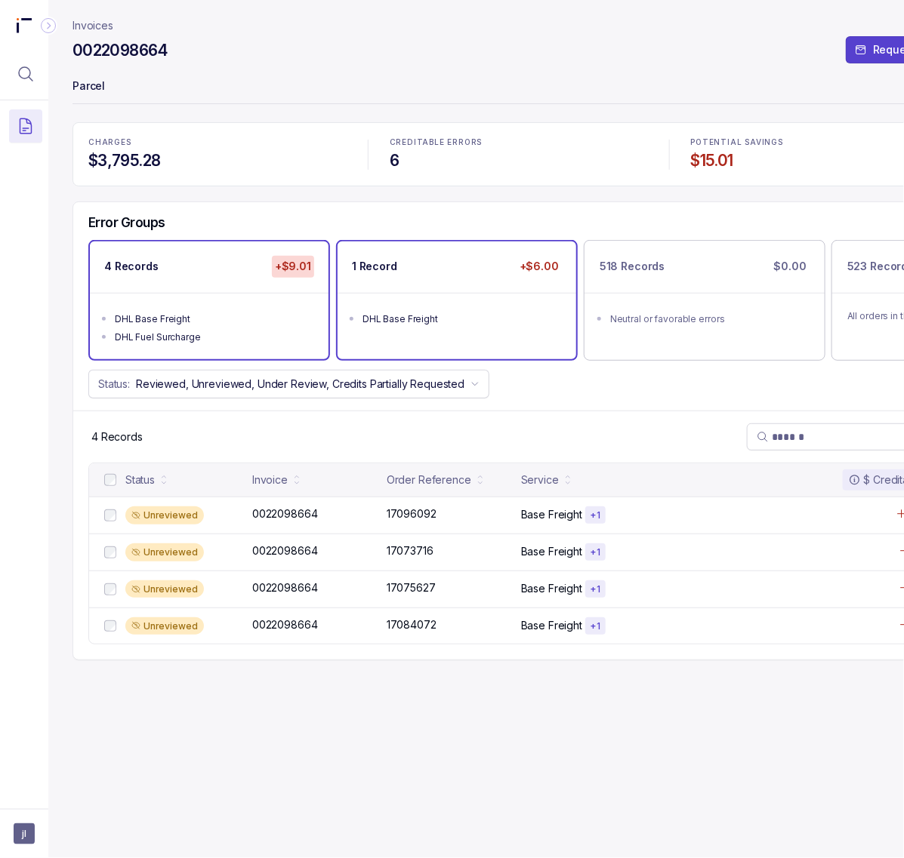
click at [395, 319] on div "DHL Base Freight" at bounding box center [461, 319] width 198 height 15
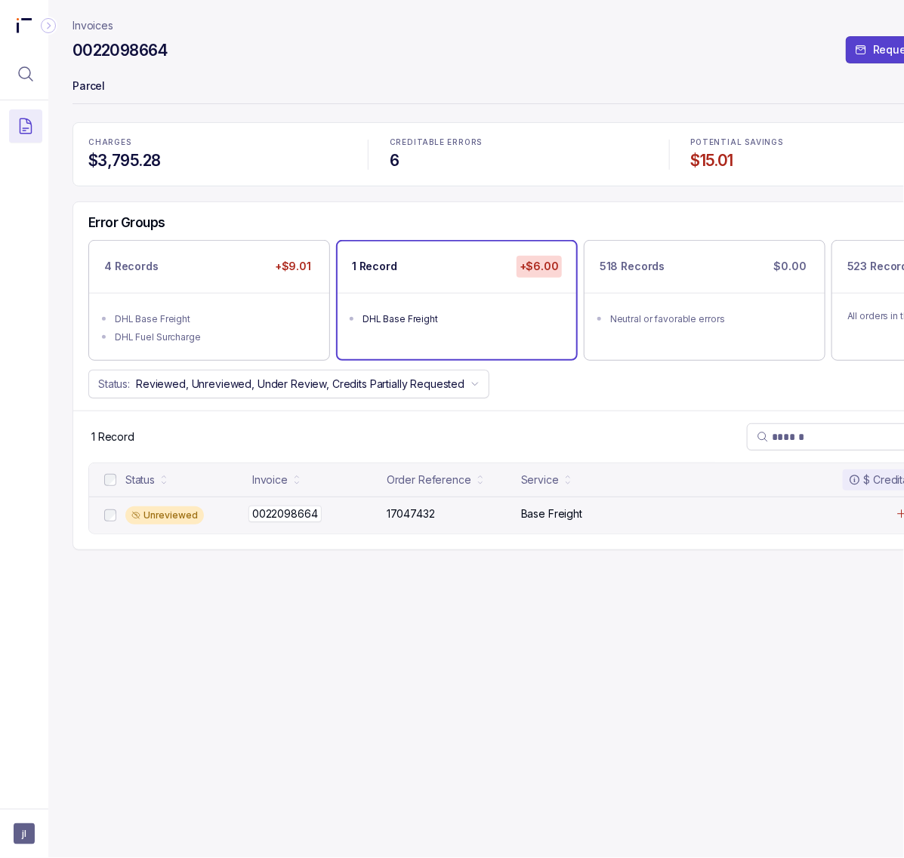
click at [272, 522] on p "0022098664" at bounding box center [284, 514] width 73 height 17
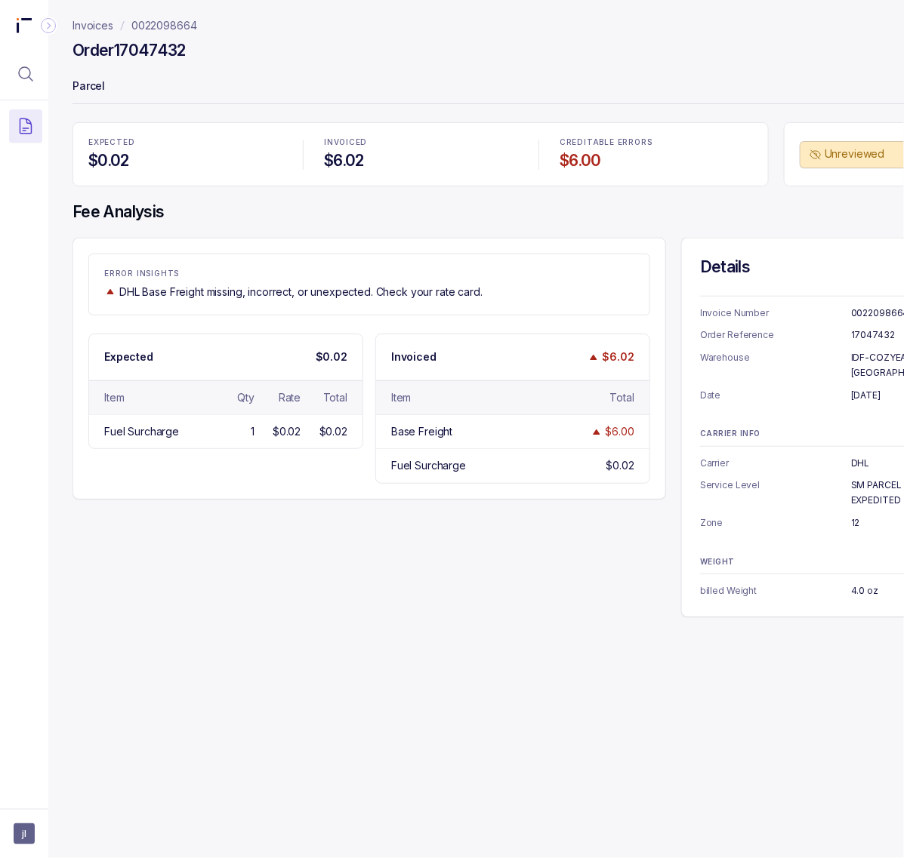
click at [143, 54] on h4 "Order 17047432" at bounding box center [128, 50] width 113 height 21
click at [857, 388] on p "[DATE]" at bounding box center [898, 395] width 95 height 15
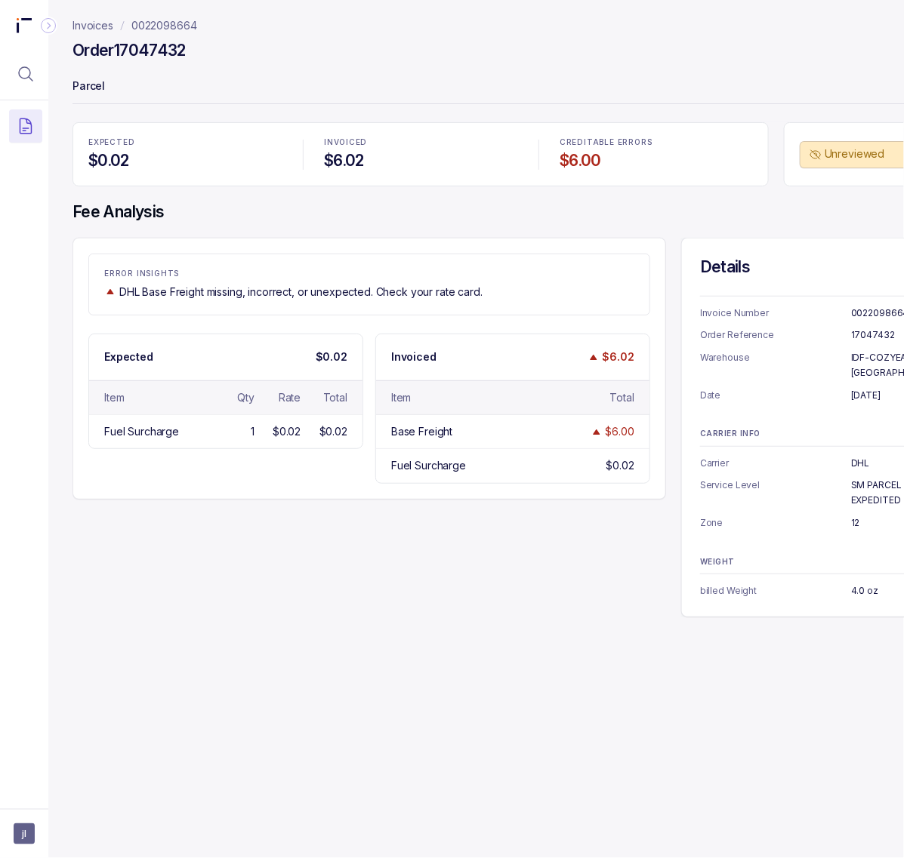
click at [852, 479] on p "SM PARCEL EXPEDITED" at bounding box center [898, 492] width 95 height 29
click at [863, 363] on p "IDF-COZYEARTH-[GEOGRAPHIC_DATA]" at bounding box center [898, 364] width 95 height 29
click at [861, 355] on p "IDF-COZYEARTH-[GEOGRAPHIC_DATA]" at bounding box center [898, 364] width 95 height 29
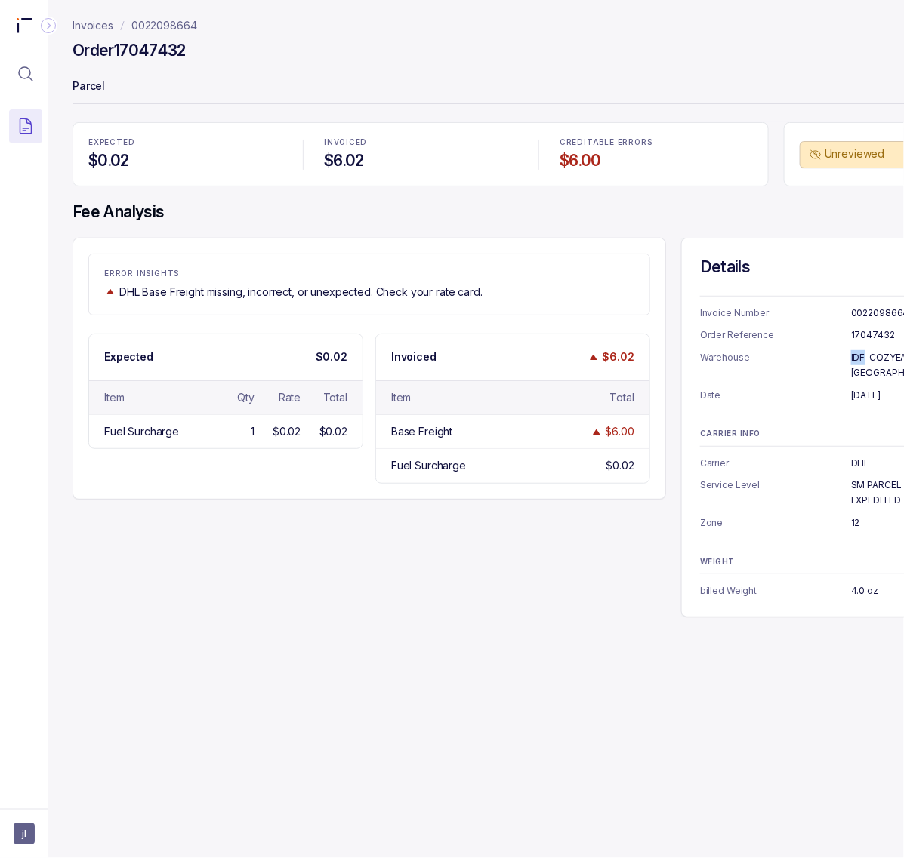
click at [861, 355] on p "IDF-COZYEARTH-[GEOGRAPHIC_DATA]" at bounding box center [898, 364] width 95 height 29
click at [855, 388] on p "[DATE]" at bounding box center [898, 395] width 95 height 15
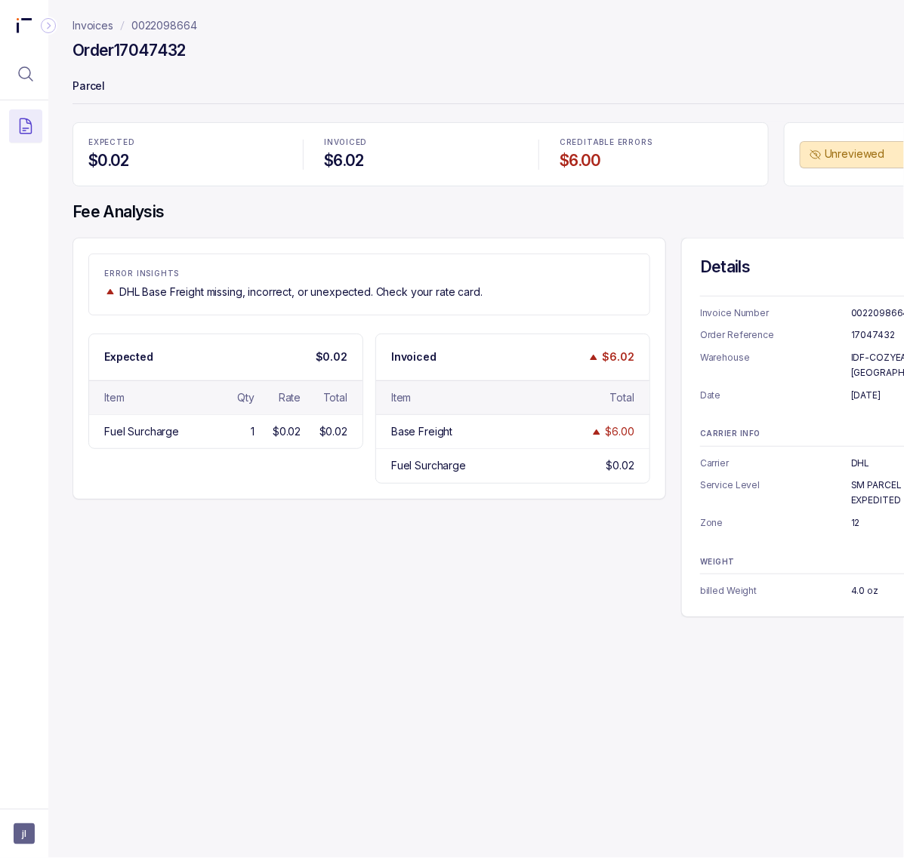
click at [872, 487] on p "SM PARCEL EXPEDITED" at bounding box center [898, 492] width 95 height 29
click at [854, 516] on p "12" at bounding box center [898, 523] width 95 height 15
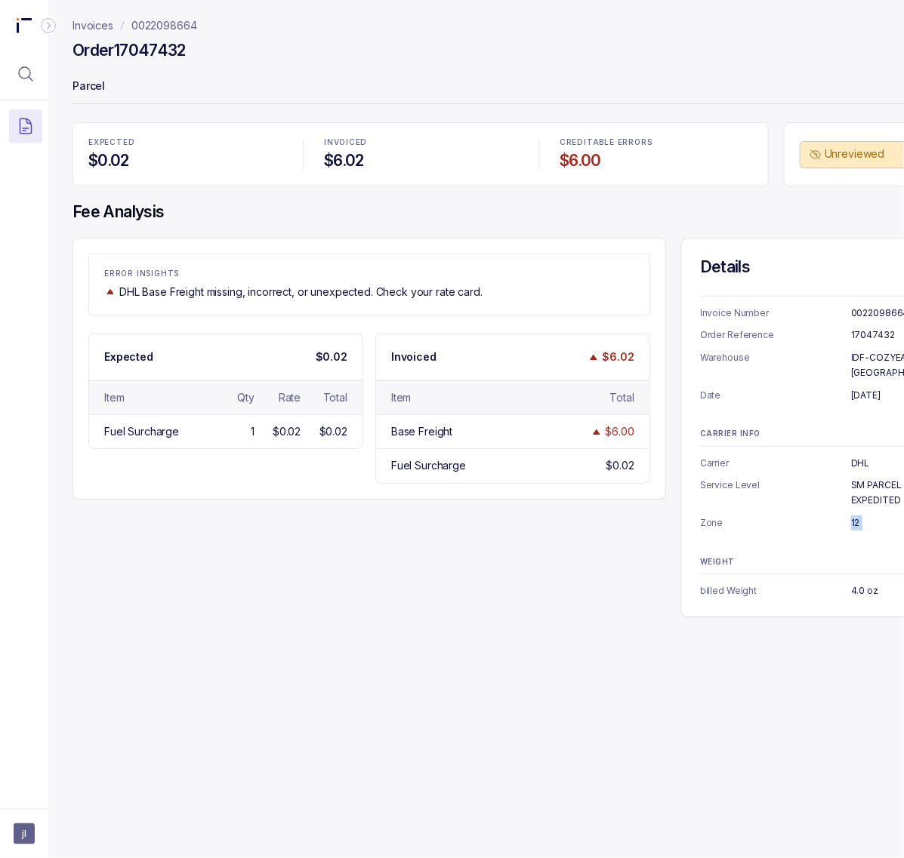
click at [854, 516] on p "12" at bounding box center [898, 523] width 95 height 15
click at [865, 584] on p "4.0 oz" at bounding box center [898, 591] width 95 height 15
click at [187, 23] on p "0022098664" at bounding box center [164, 25] width 66 height 15
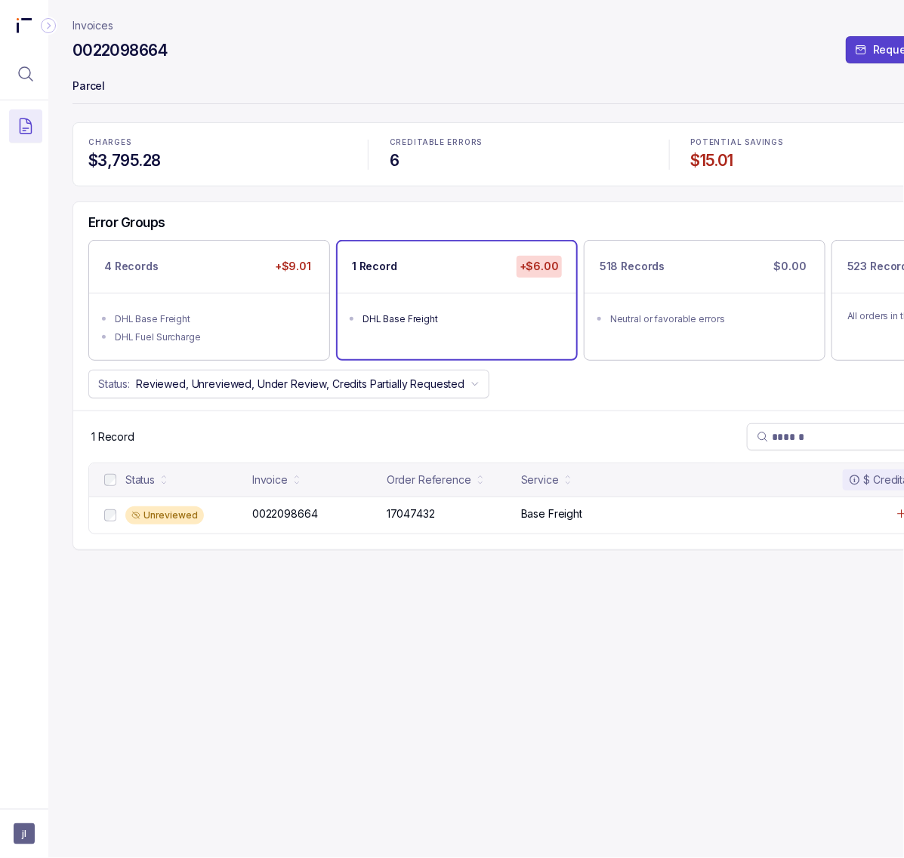
click at [97, 20] on p "Invoices" at bounding box center [92, 25] width 41 height 15
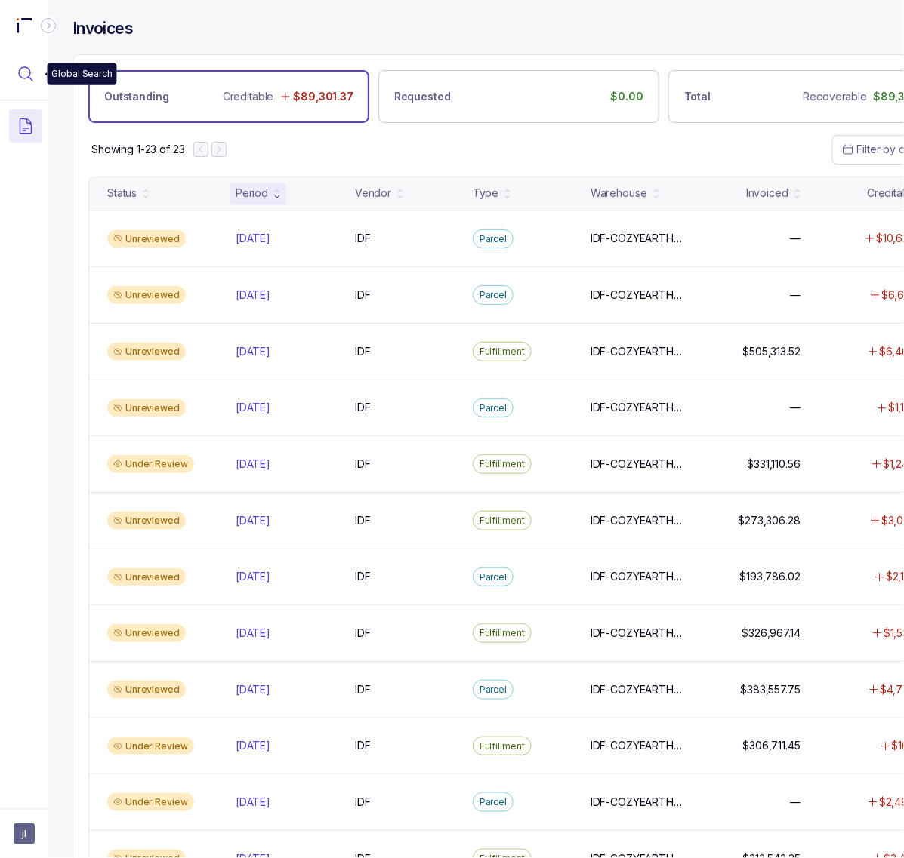
click at [10, 75] on button "Menu Icon Button MagnifyingGlassIcon" at bounding box center [25, 73] width 33 height 33
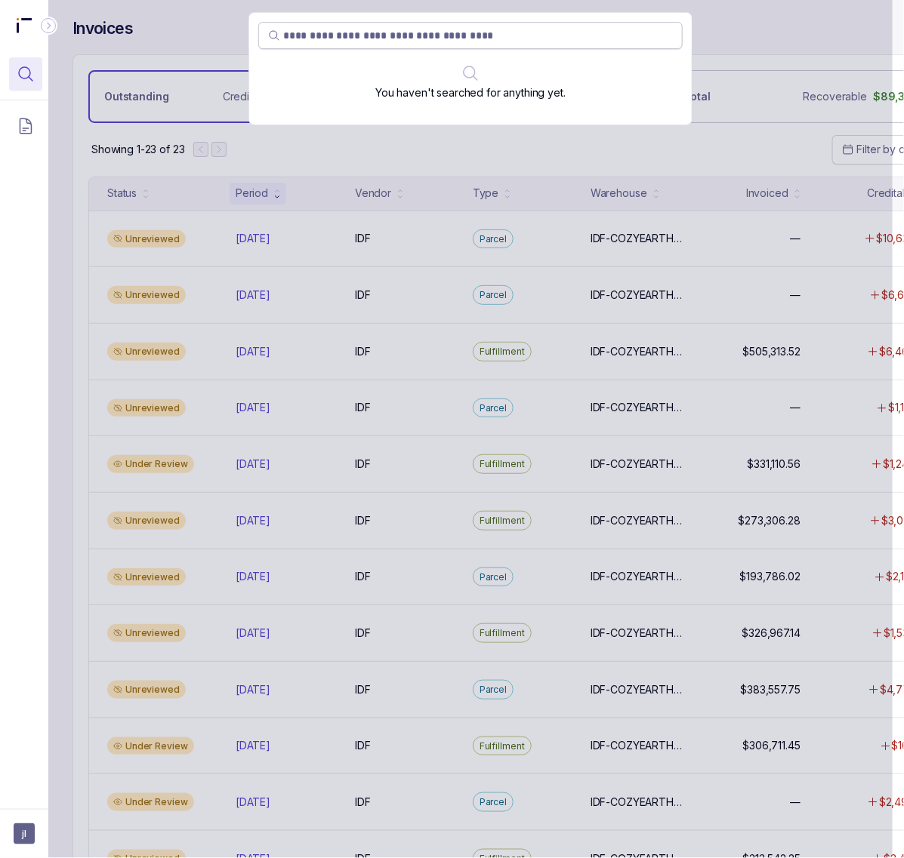
click at [389, 36] on input "search" at bounding box center [478, 35] width 390 height 15
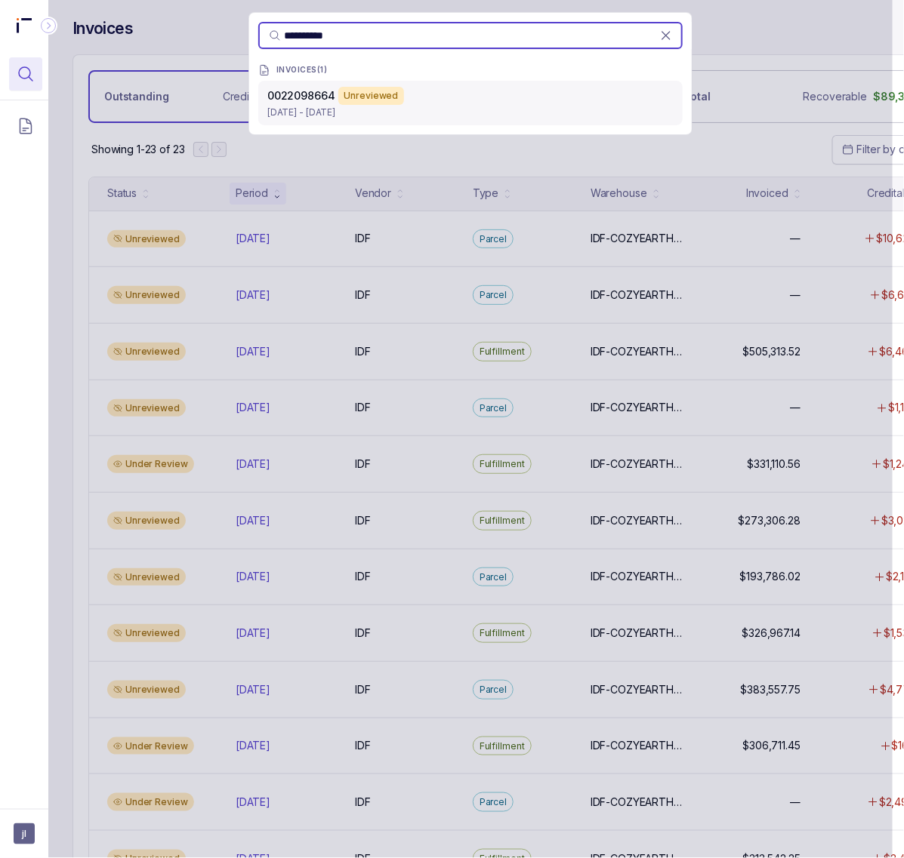
type input "**********"
click at [402, 105] on p "[DATE] - [DATE]" at bounding box center [470, 112] width 406 height 15
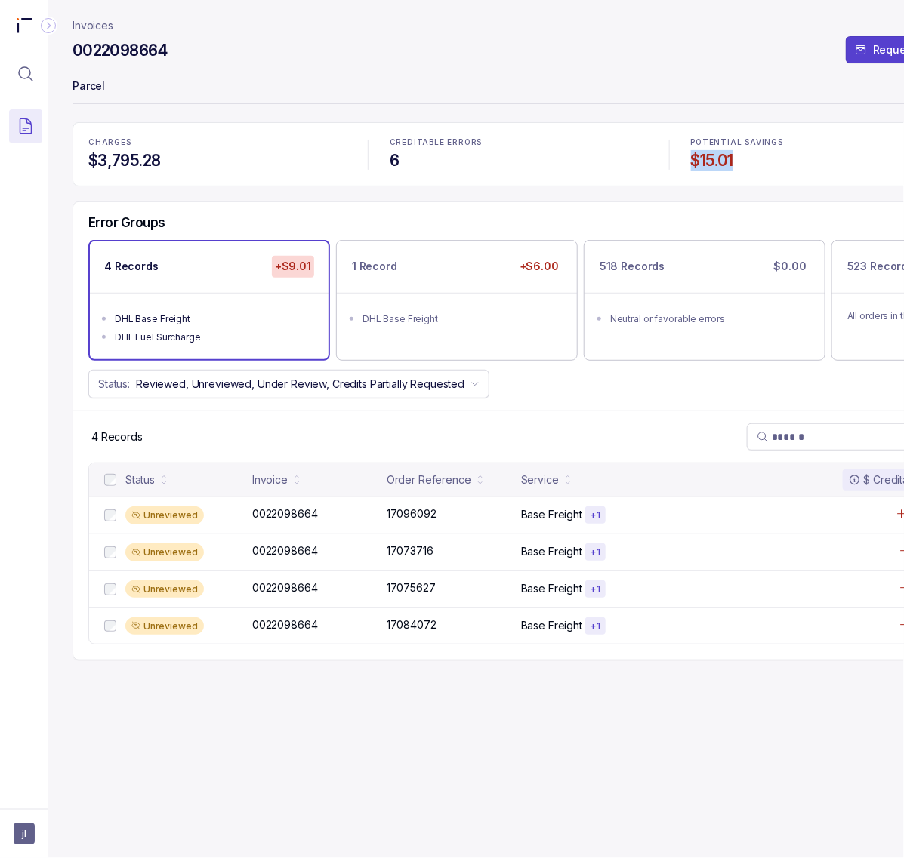
drag, startPoint x: 688, startPoint y: 161, endPoint x: 748, endPoint y: 166, distance: 59.9
click at [748, 166] on div "POTENTIAL SAVINGS $15.01" at bounding box center [820, 154] width 276 height 51
click at [25, 81] on icon "Menu Icon Button MagnifyingGlassIcon" at bounding box center [26, 74] width 18 height 18
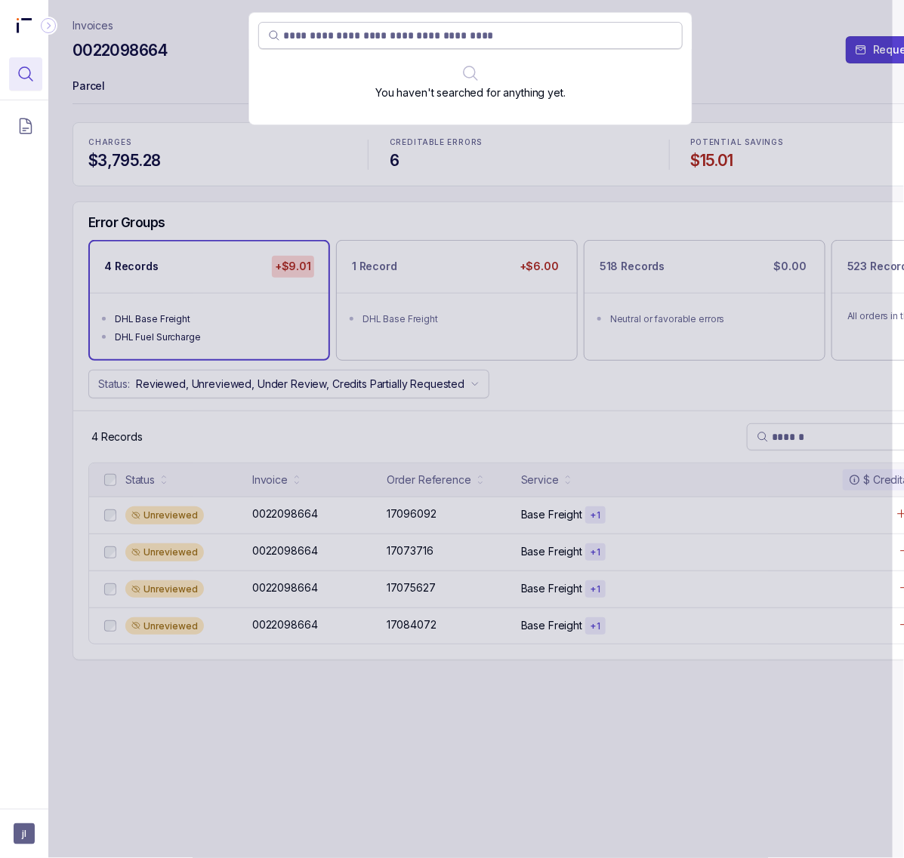
click at [387, 36] on input "search" at bounding box center [478, 35] width 390 height 15
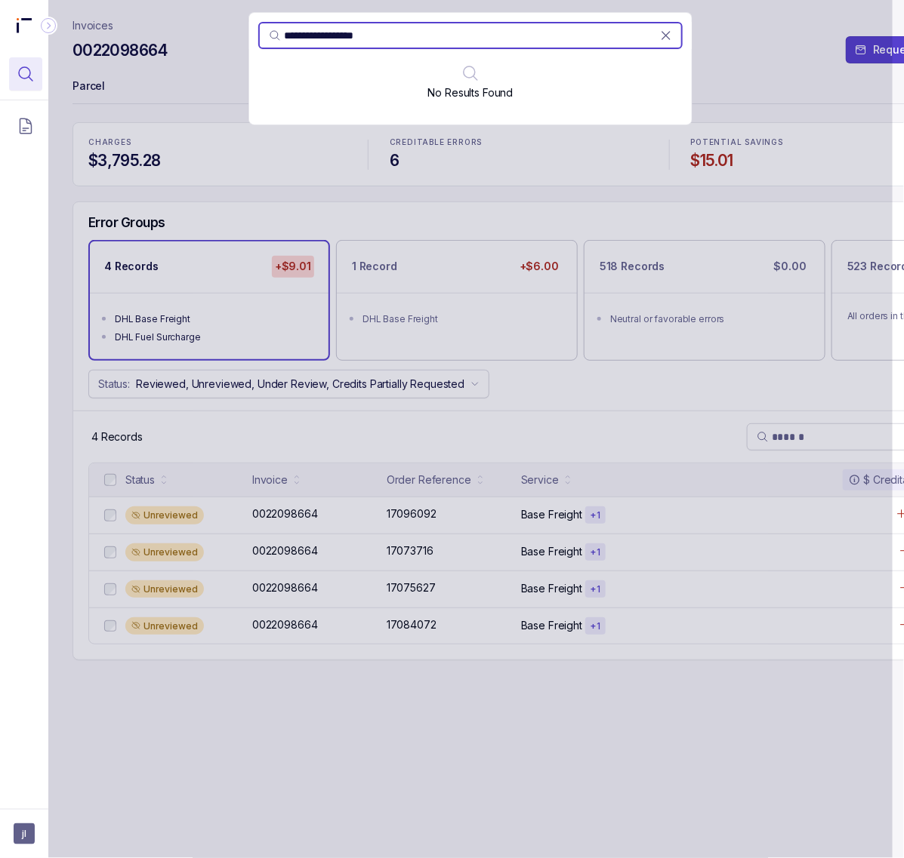
type input "**********"
click at [87, 84] on div "**********" at bounding box center [470, 429] width 844 height 858
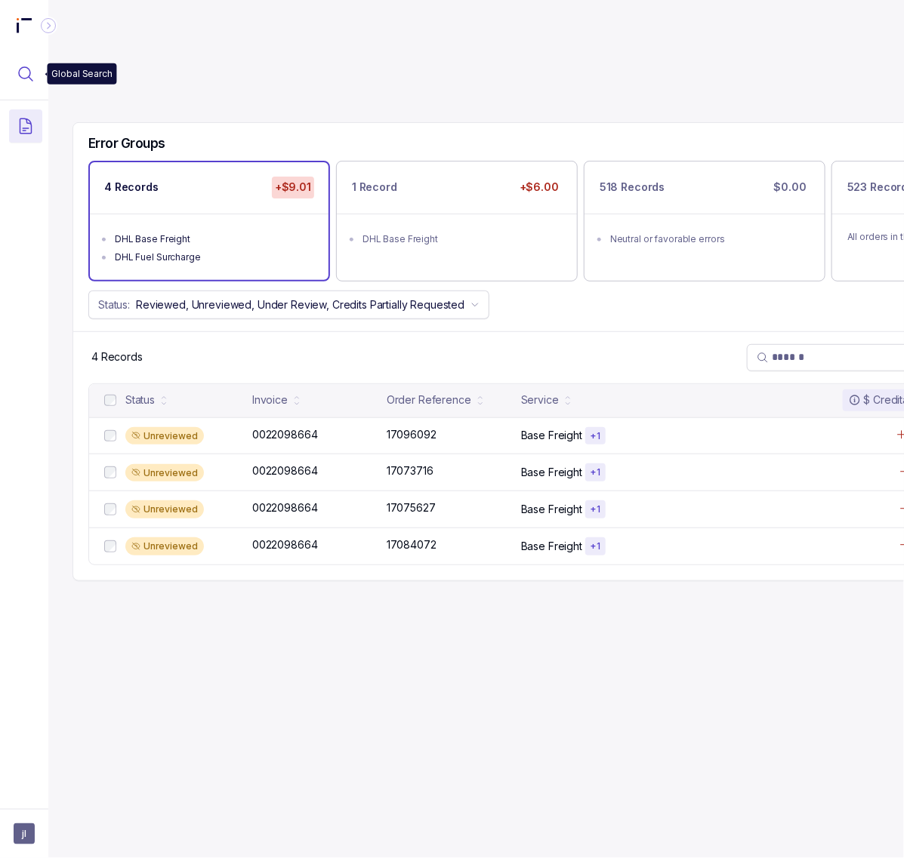
click at [31, 75] on icon "Menu Icon Button MagnifyingGlassIcon" at bounding box center [26, 74] width 18 height 18
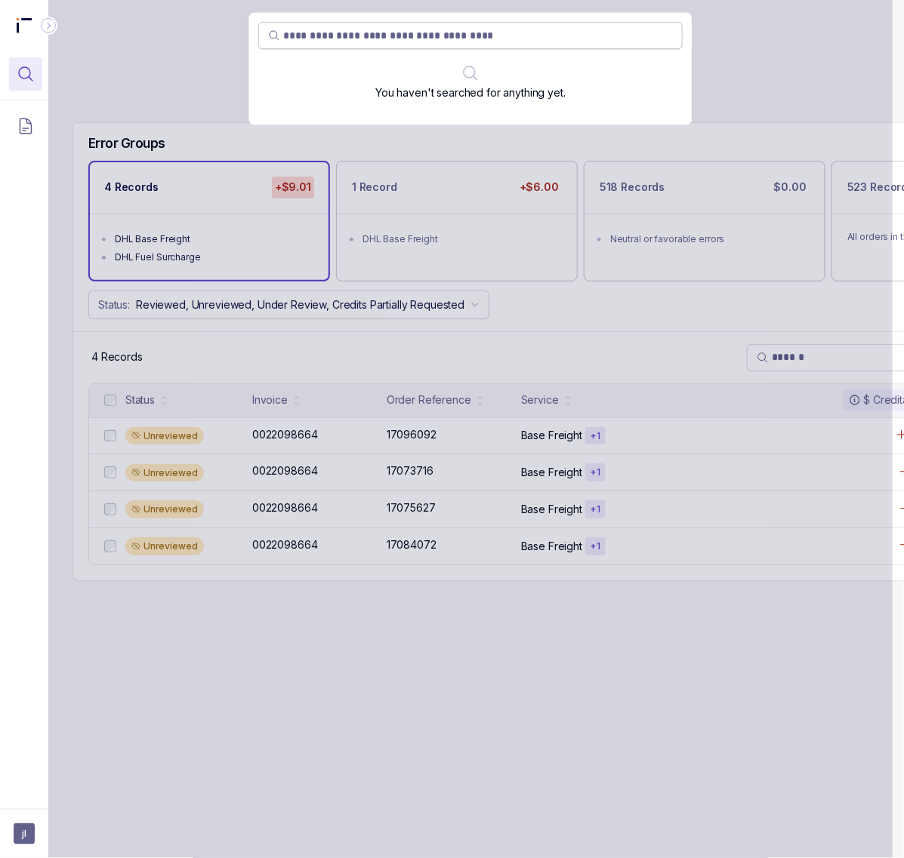
click at [334, 32] on input "search" at bounding box center [478, 35] width 390 height 15
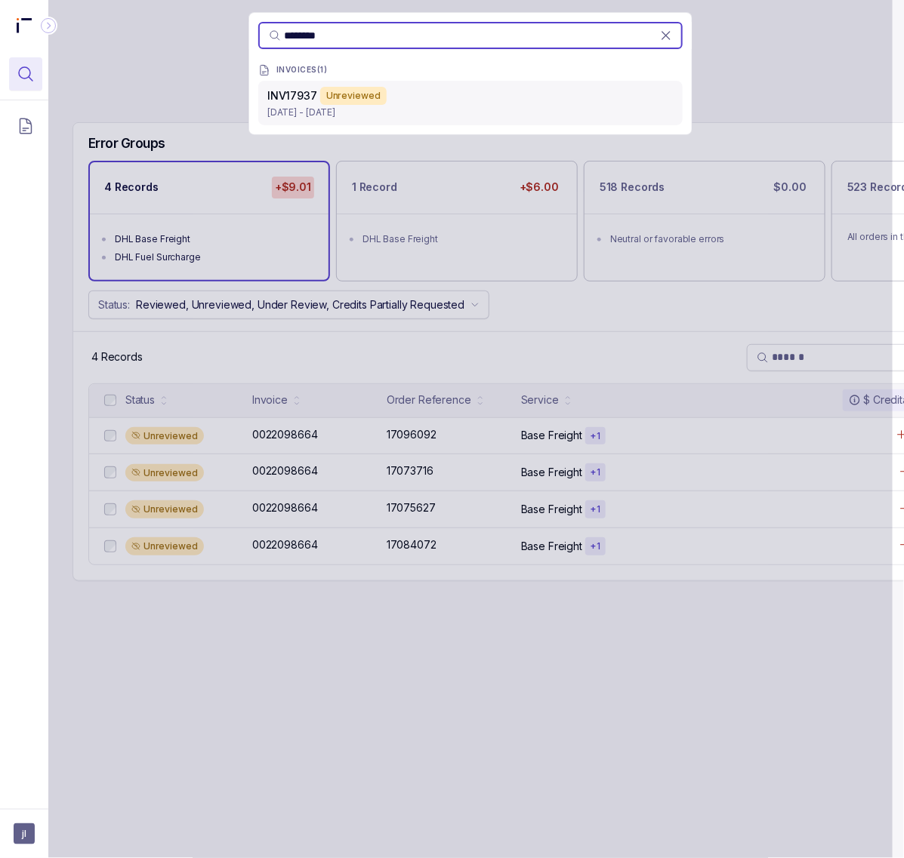
type input "********"
click at [288, 108] on p "[DATE] - [DATE]" at bounding box center [470, 112] width 406 height 15
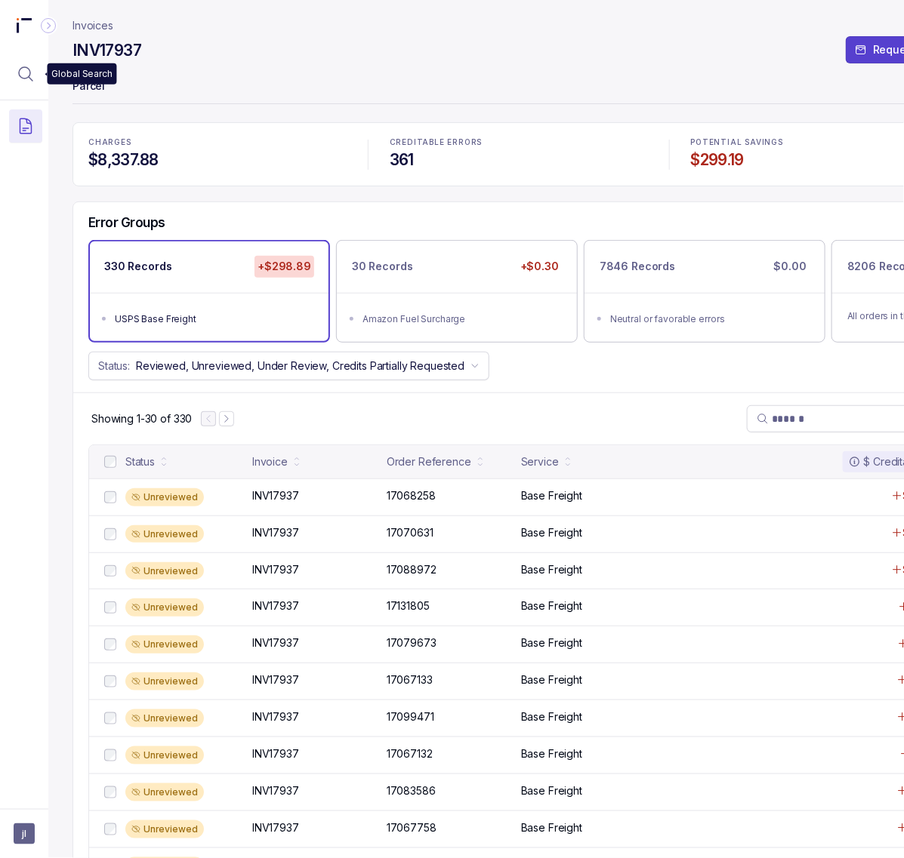
drag, startPoint x: 20, startPoint y: 70, endPoint x: 45, endPoint y: 68, distance: 25.0
click at [20, 70] on icon "Menu Icon Button MagnifyingGlassIcon" at bounding box center [26, 74] width 18 height 18
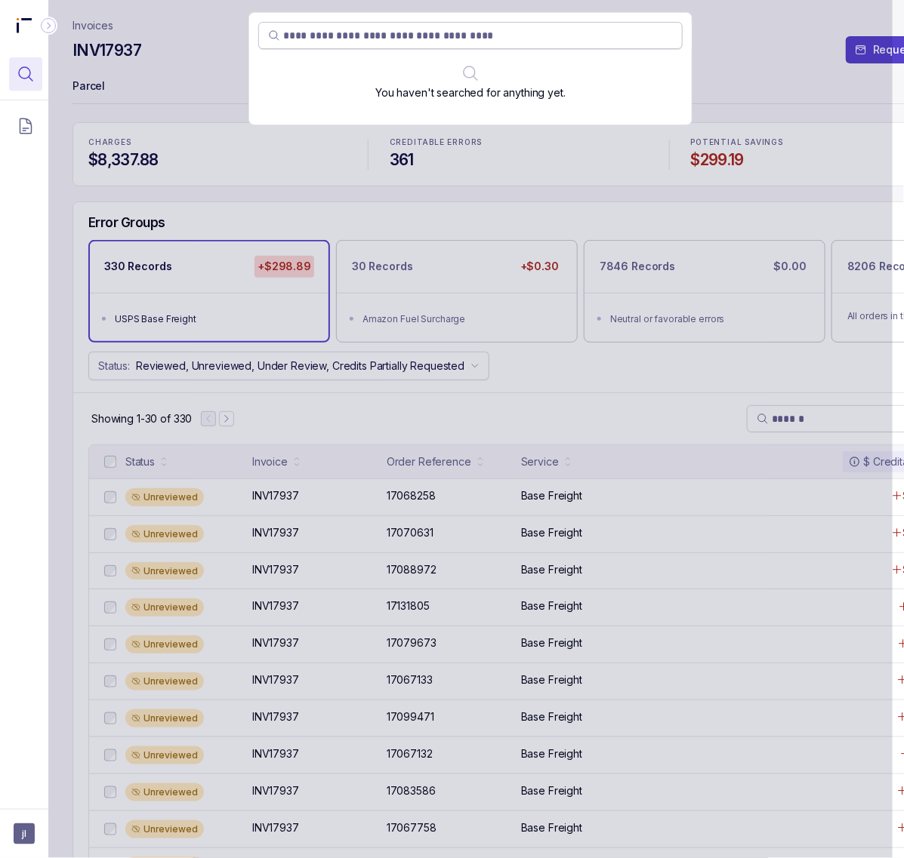
click at [325, 26] on span at bounding box center [470, 35] width 424 height 27
click at [331, 38] on input "search" at bounding box center [478, 35] width 390 height 15
paste input "*******"
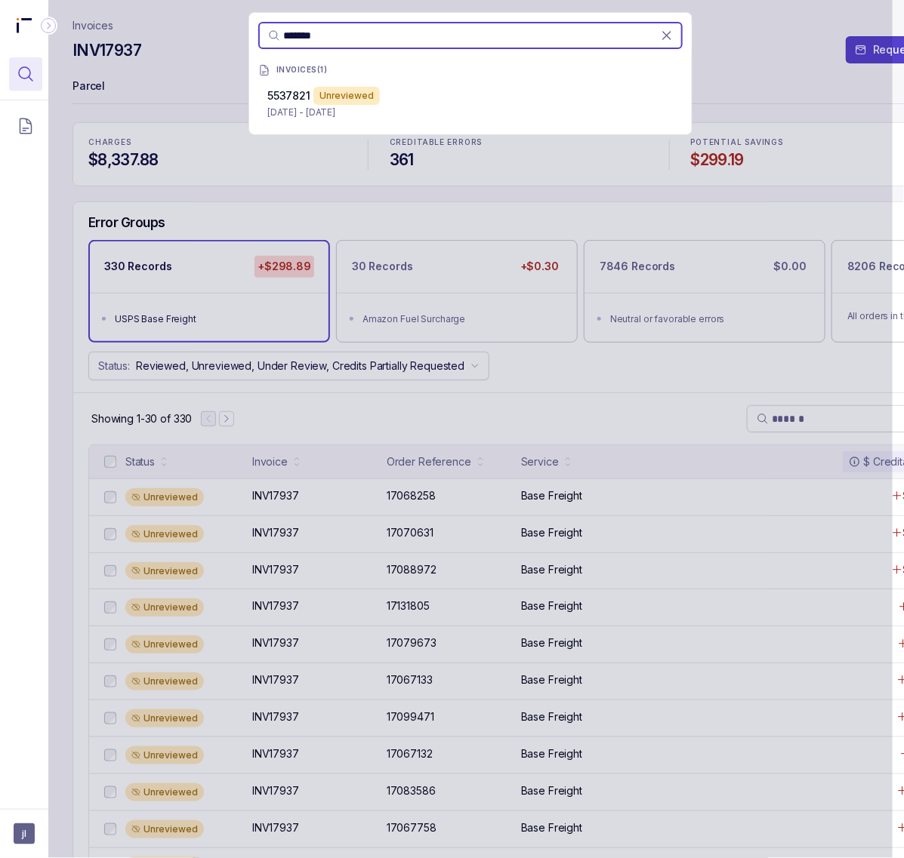
type input "*******"
click at [157, 62] on div "******* INVOICES [PHONE_NUMBER] Unreviewed [DATE] - [DATE]" at bounding box center [470, 429] width 844 height 858
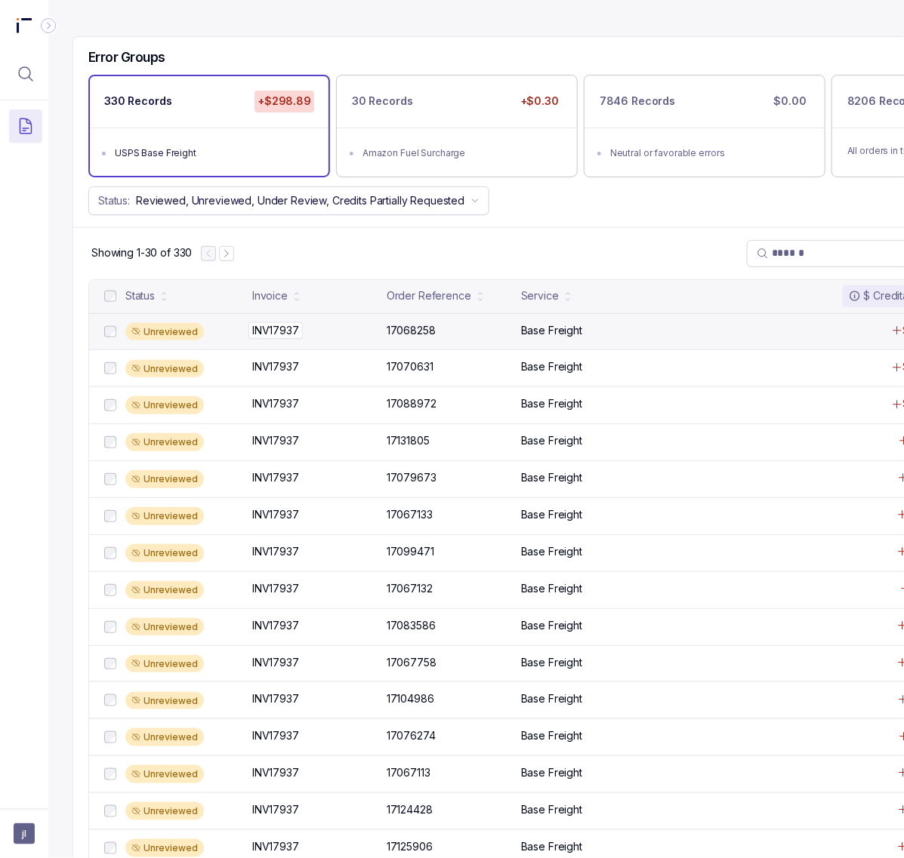
click at [284, 333] on p "INV17937" at bounding box center [275, 330] width 54 height 17
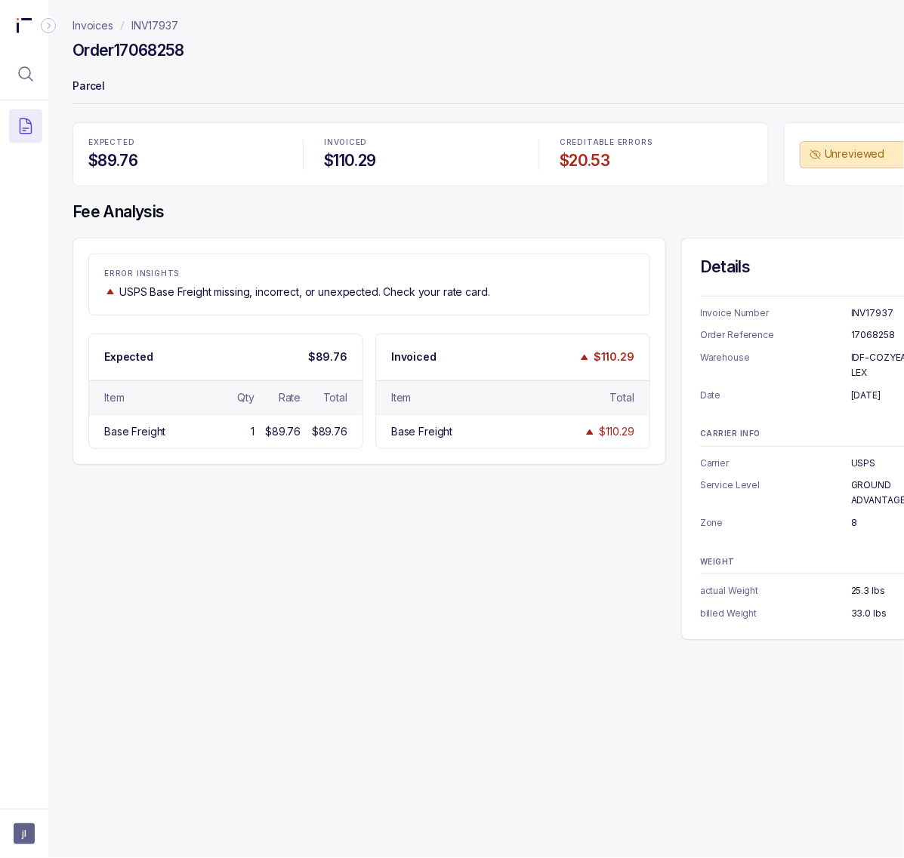
click at [868, 318] on p "INV17937" at bounding box center [898, 313] width 95 height 15
click at [136, 54] on h4 "Order 17068258" at bounding box center [128, 50] width 112 height 21
click at [172, 26] on p "INV17937" at bounding box center [154, 25] width 47 height 15
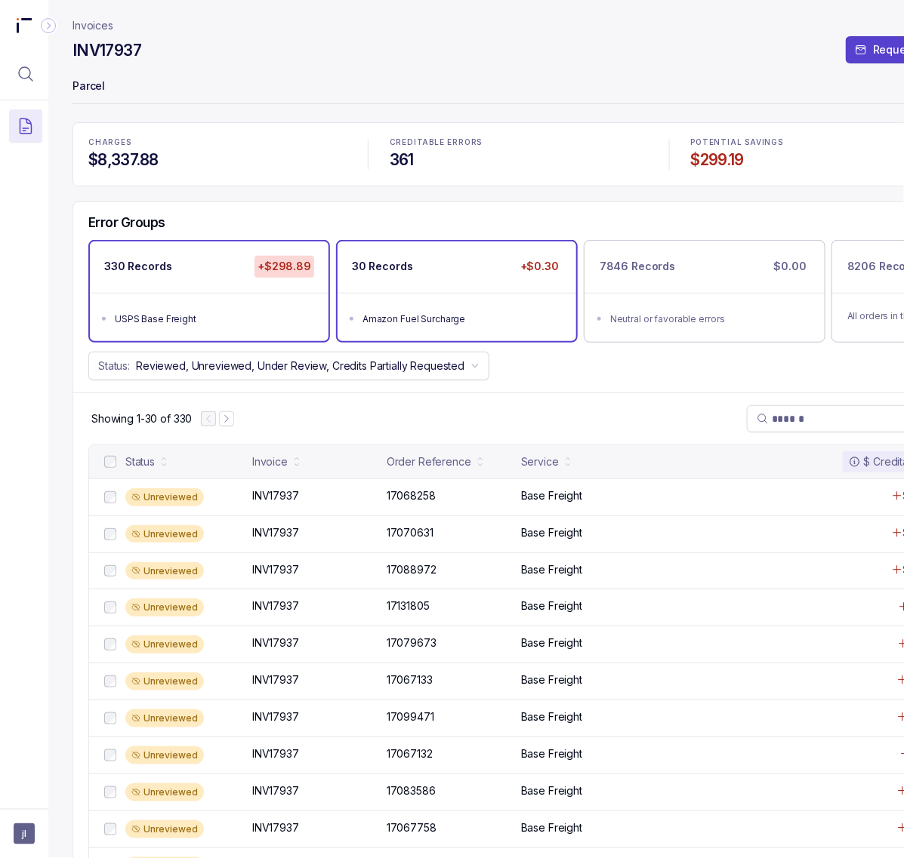
click at [469, 312] on div "Amazon Fuel Surcharge" at bounding box center [461, 319] width 198 height 15
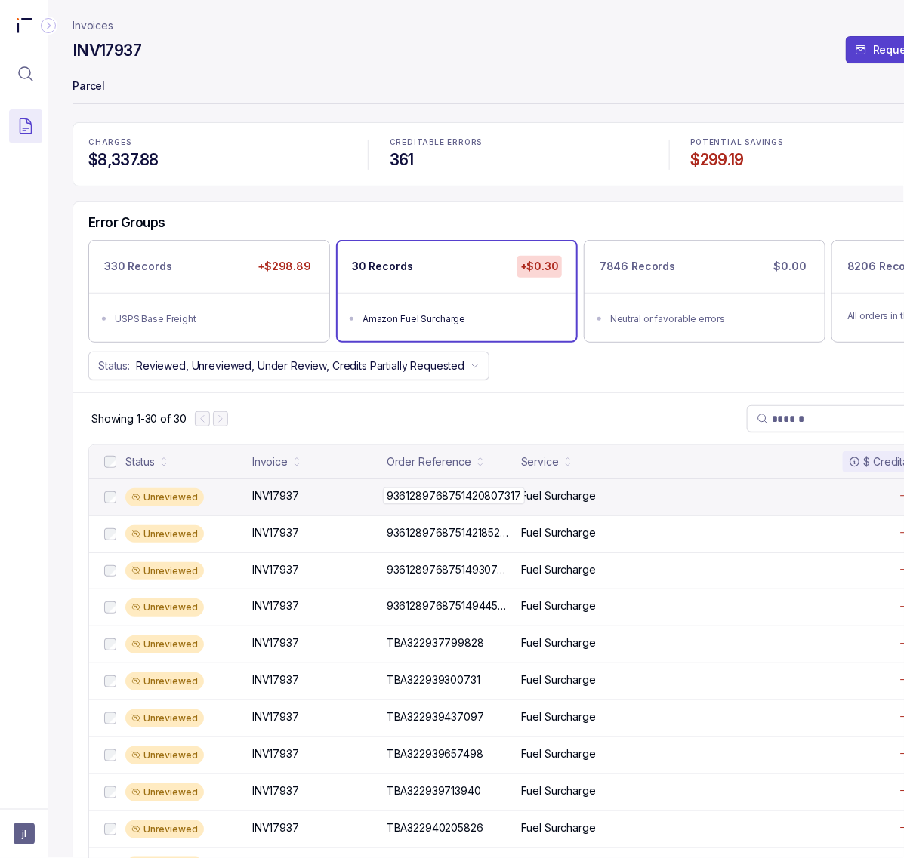
click at [410, 496] on p "9361289768751420807317" at bounding box center [454, 496] width 142 height 17
